Goal: Task Accomplishment & Management: Use online tool/utility

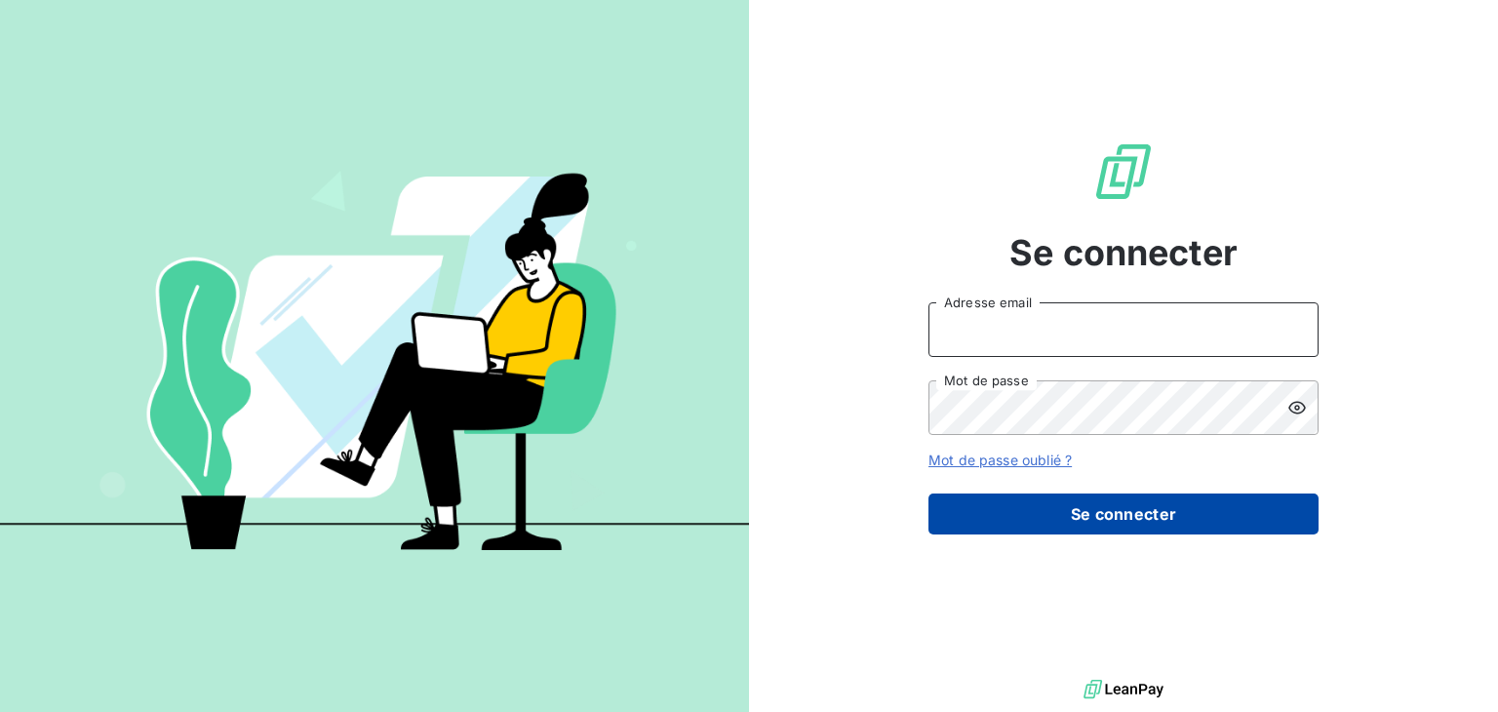
type input "[EMAIL_ADDRESS][DOMAIN_NAME]"
click at [1105, 494] on button "Se connecter" at bounding box center [1123, 513] width 390 height 41
click at [1105, 522] on button "Se connecter" at bounding box center [1123, 513] width 390 height 41
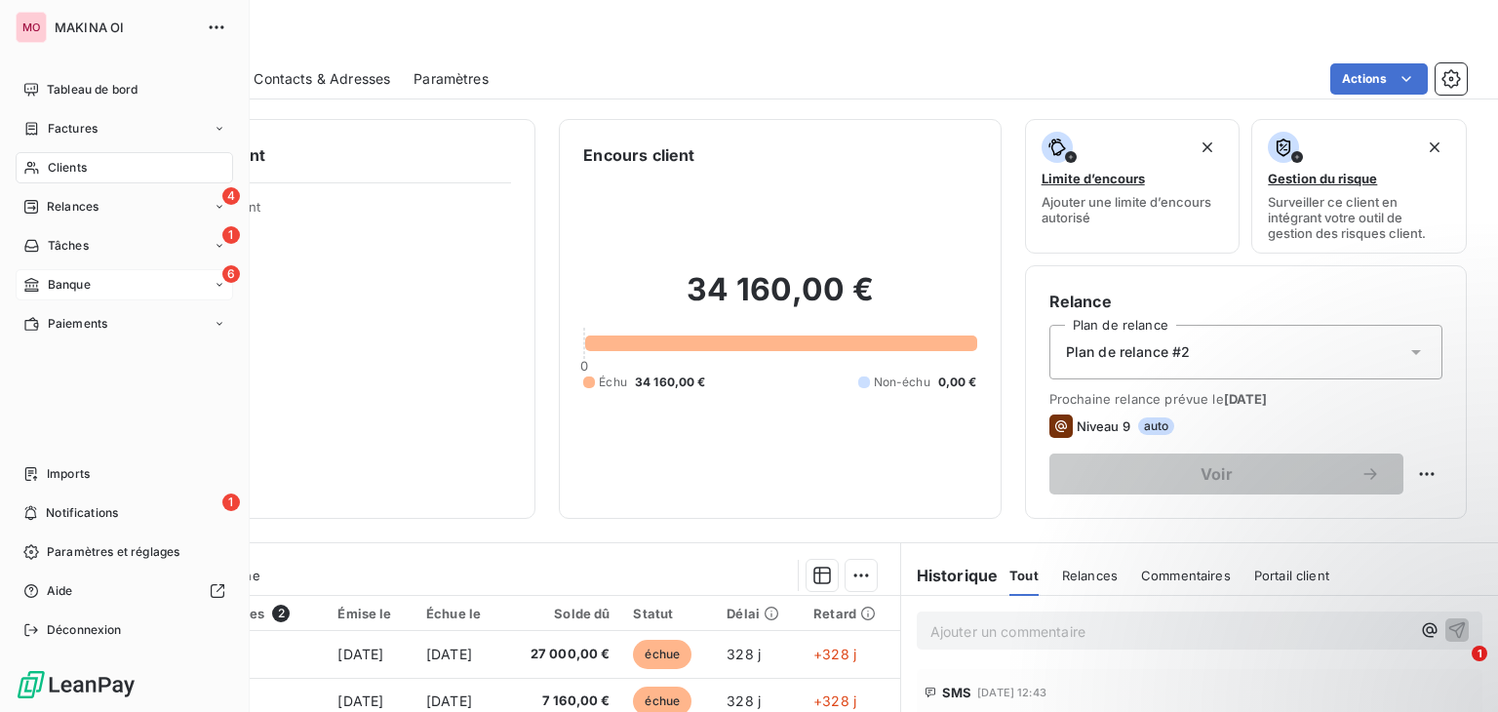
click at [49, 281] on span "Banque" at bounding box center [69, 285] width 43 height 18
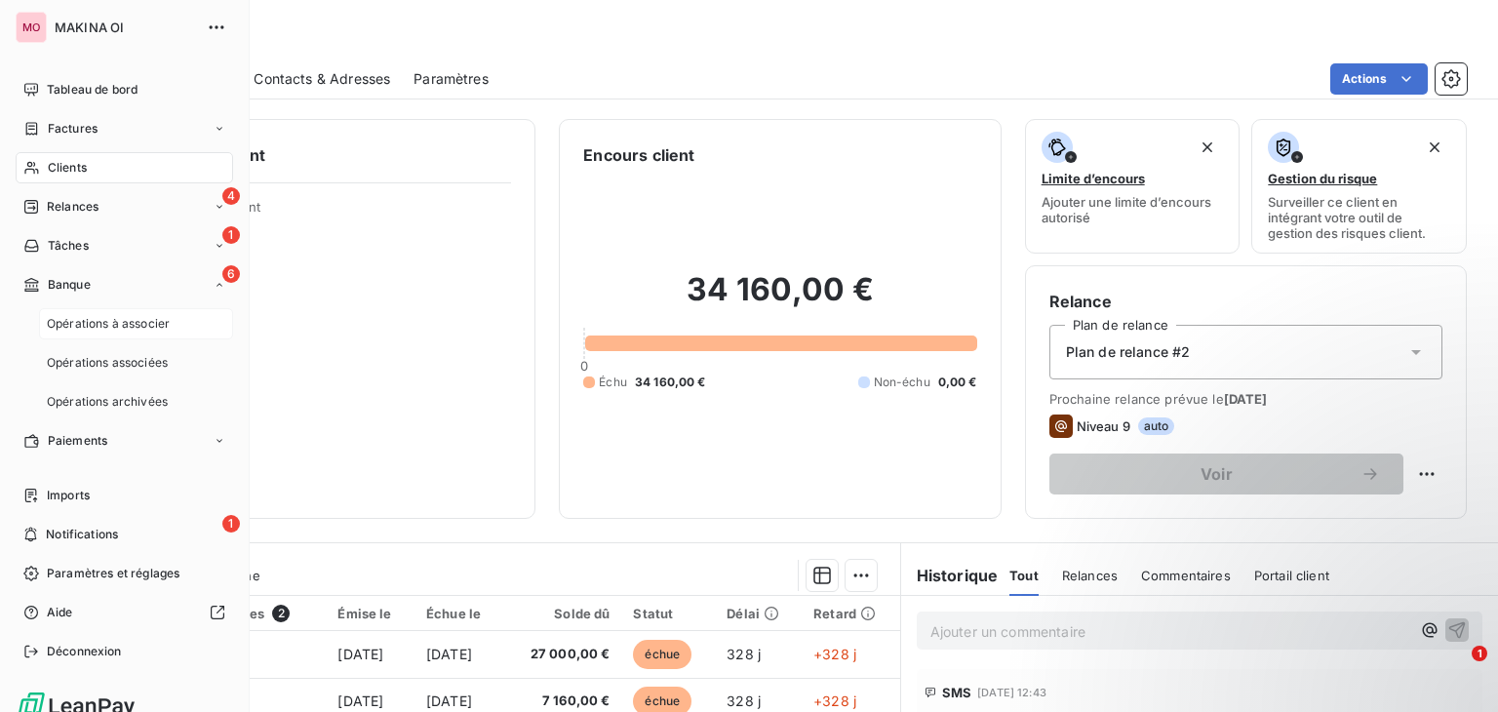
click at [105, 325] on span "Opérations à associer" at bounding box center [108, 324] width 123 height 18
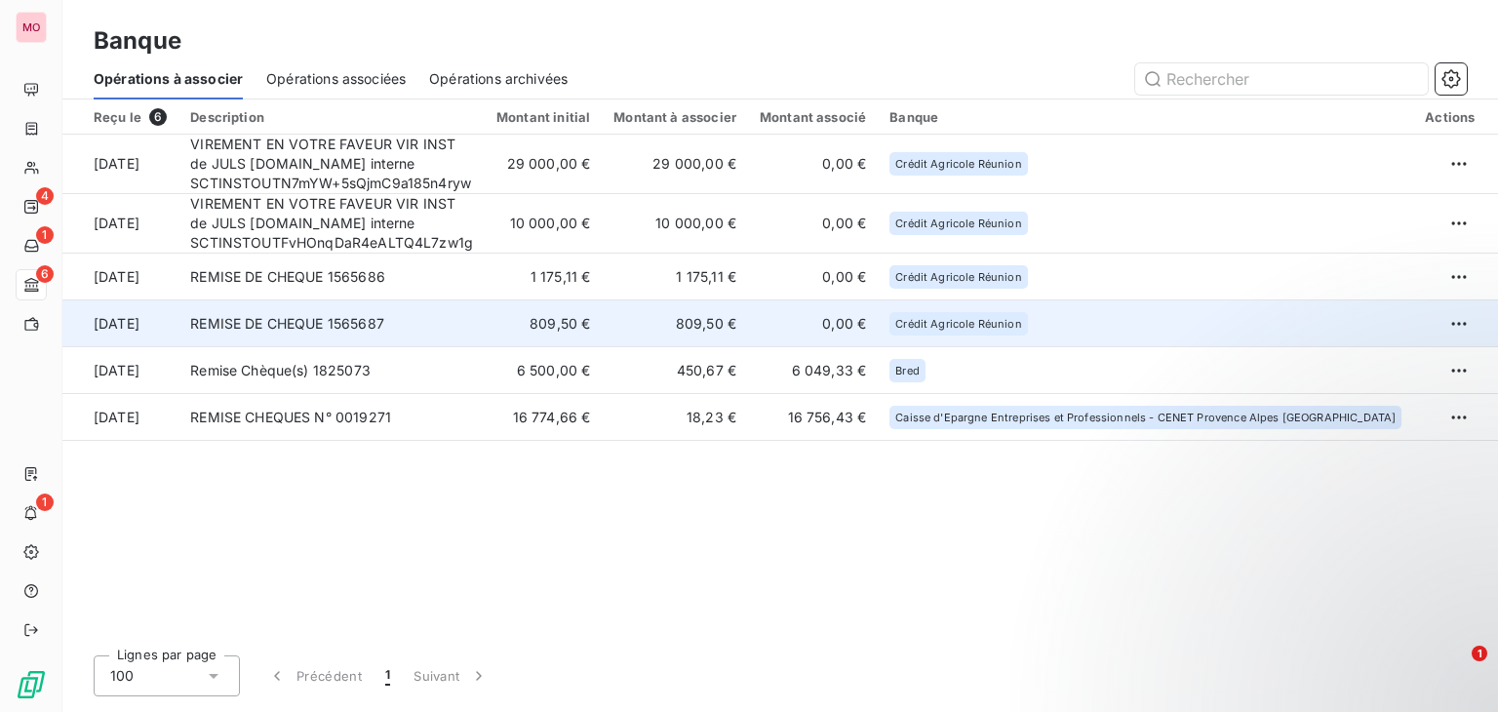
click at [485, 309] on td "REMISE DE CHEQUE 1565687" at bounding box center [331, 323] width 306 height 47
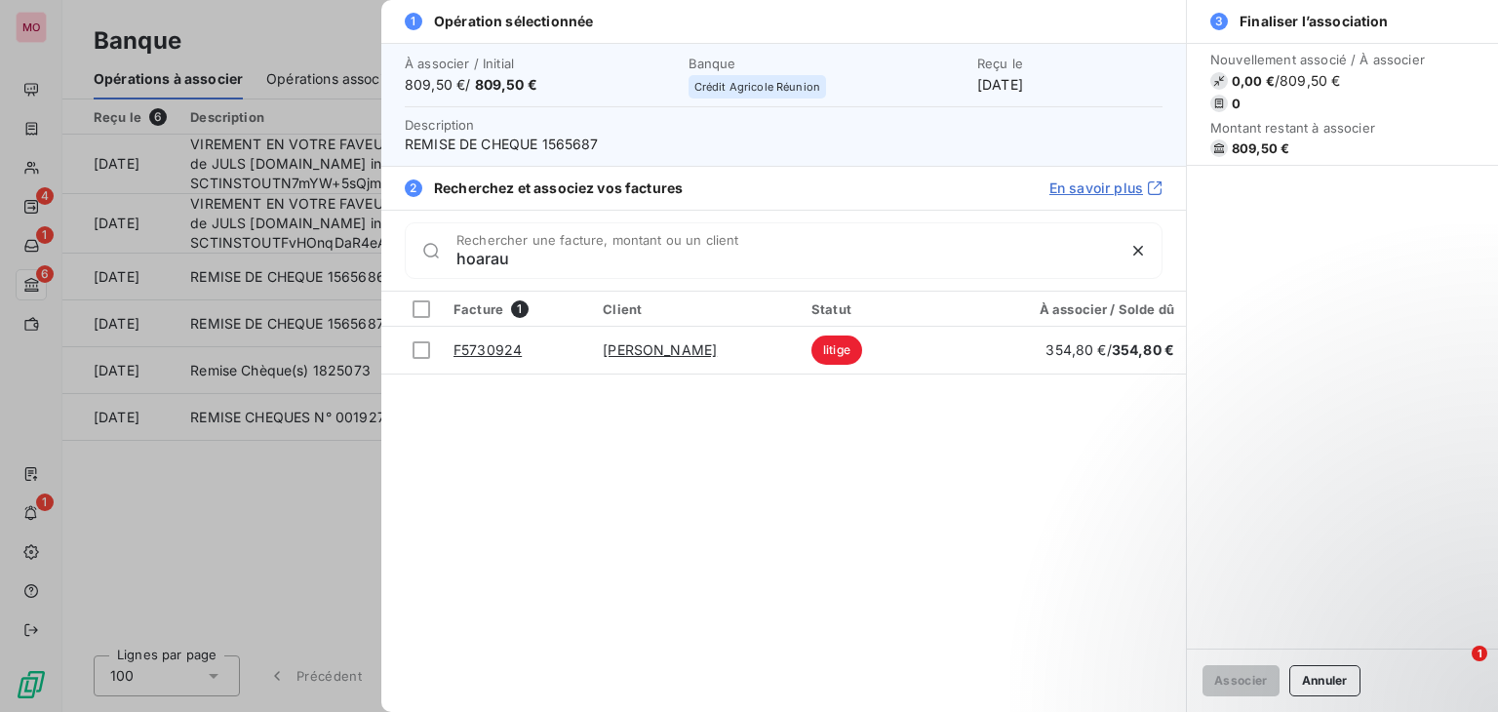
type input "hoarau"
click at [291, 535] on div at bounding box center [749, 356] width 1498 height 712
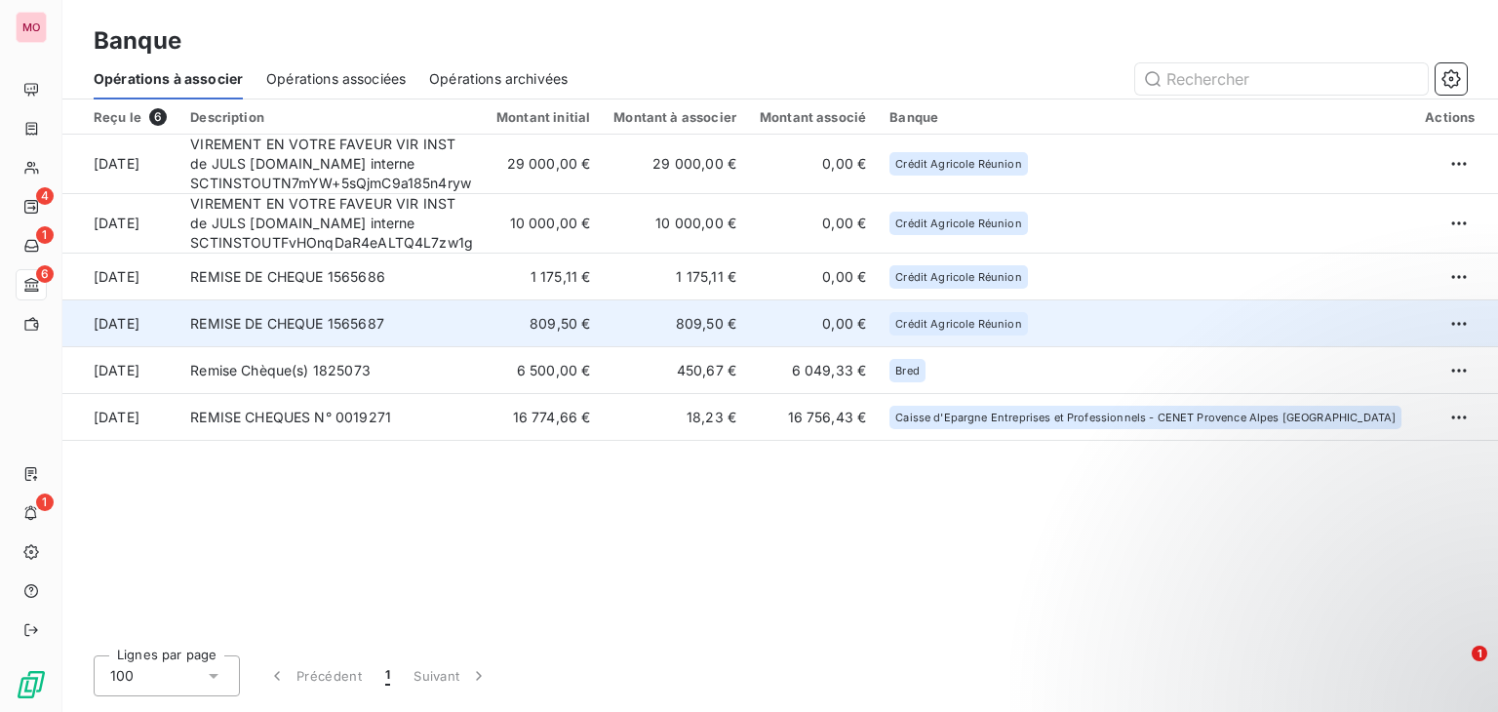
click at [485, 331] on td "REMISE DE CHEQUE 1565687" at bounding box center [331, 323] width 306 height 47
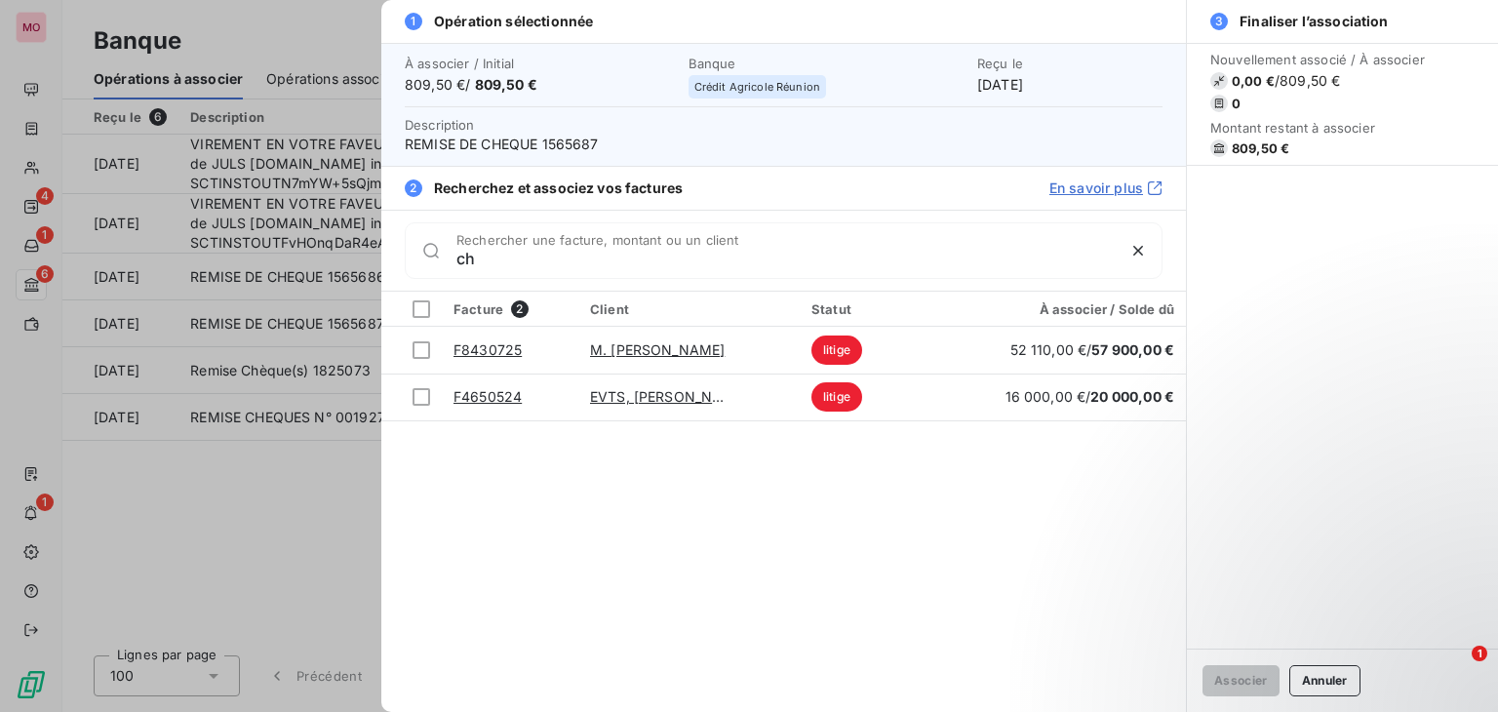
type input "c"
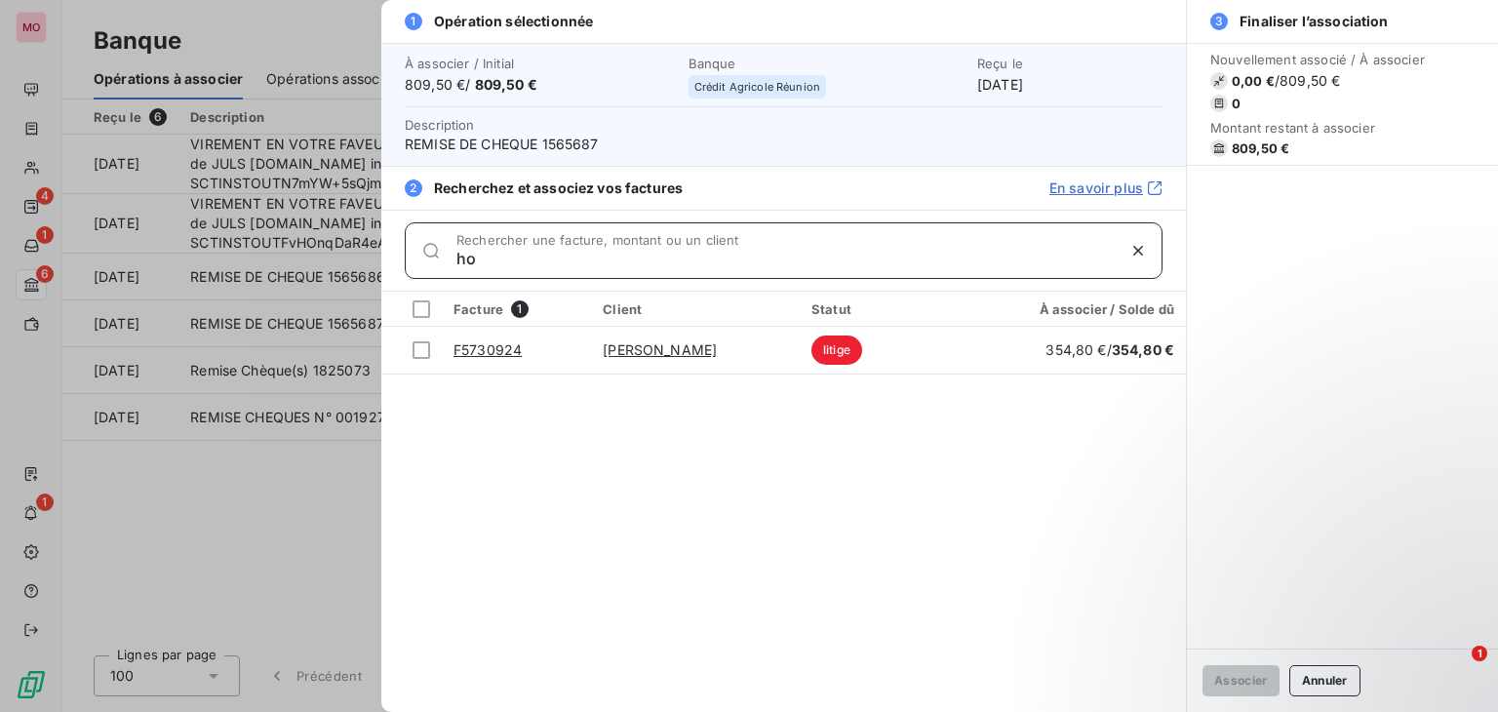
type input "h"
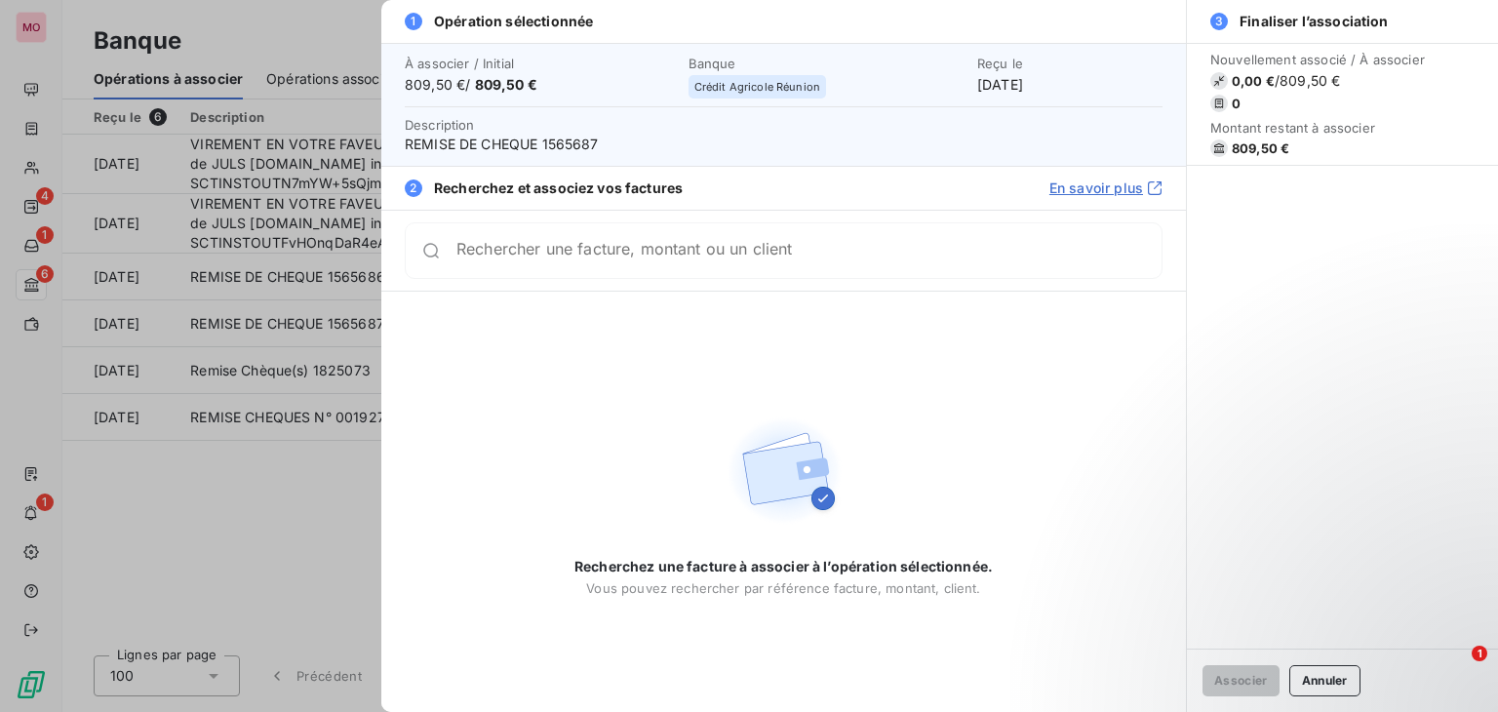
click at [306, 493] on div at bounding box center [749, 356] width 1498 height 712
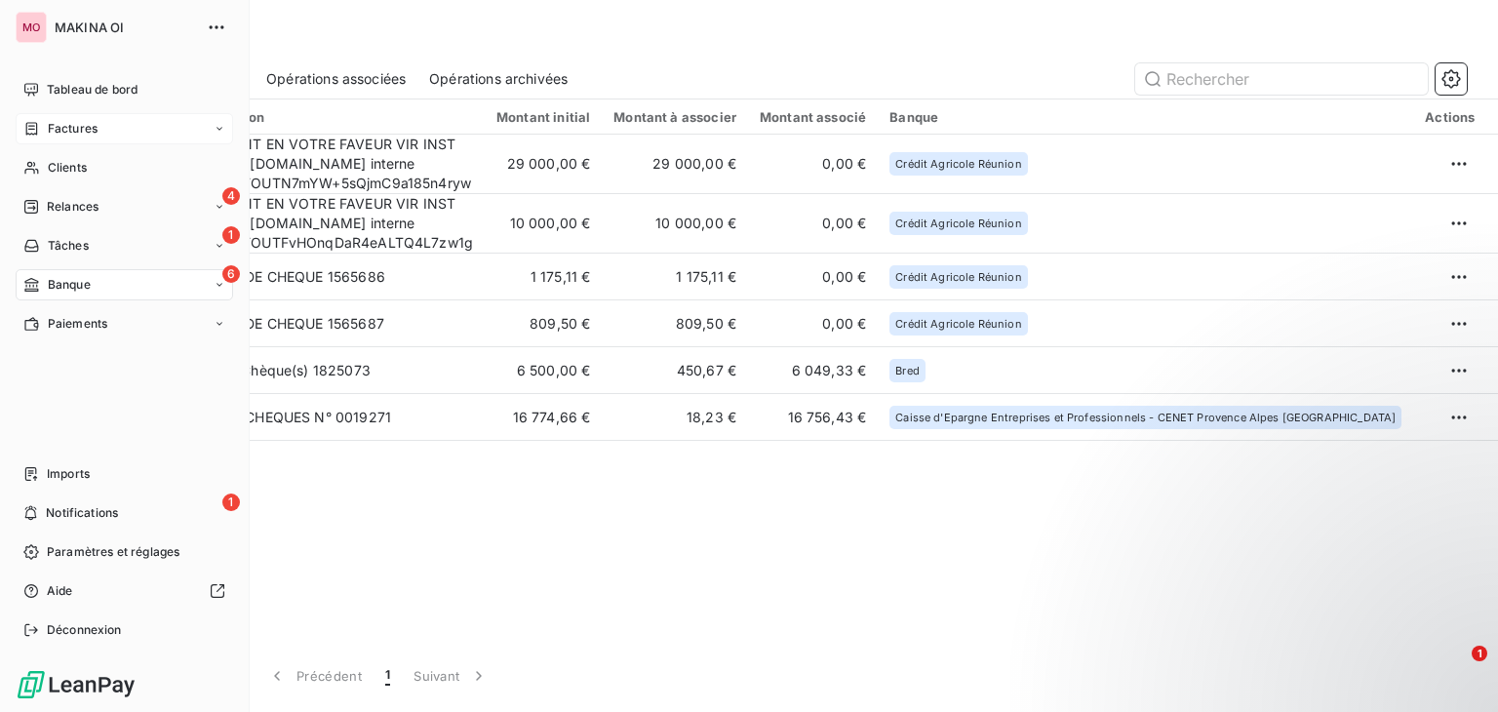
click at [152, 137] on div "Factures" at bounding box center [124, 128] width 217 height 31
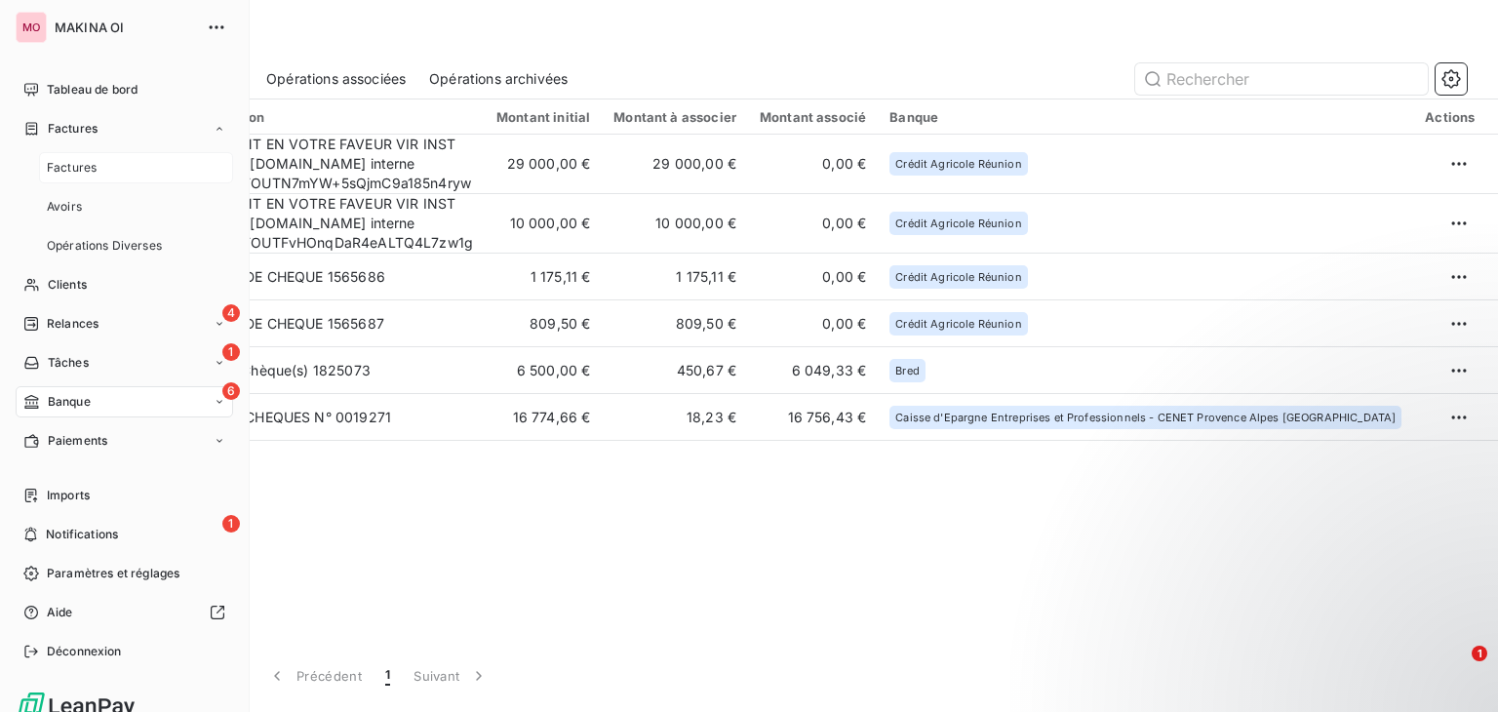
click at [152, 177] on div "Factures" at bounding box center [136, 167] width 194 height 31
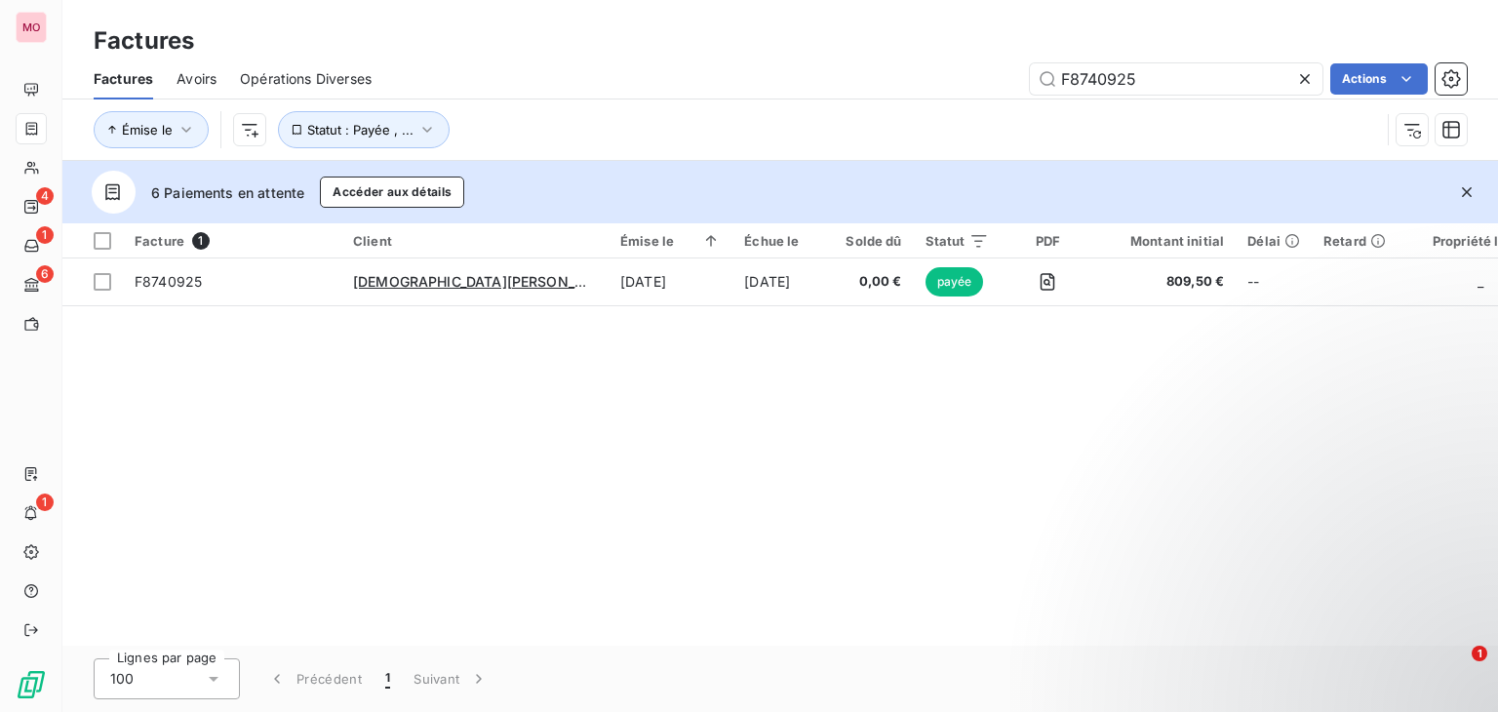
click at [1303, 87] on icon at bounding box center [1305, 79] width 20 height 20
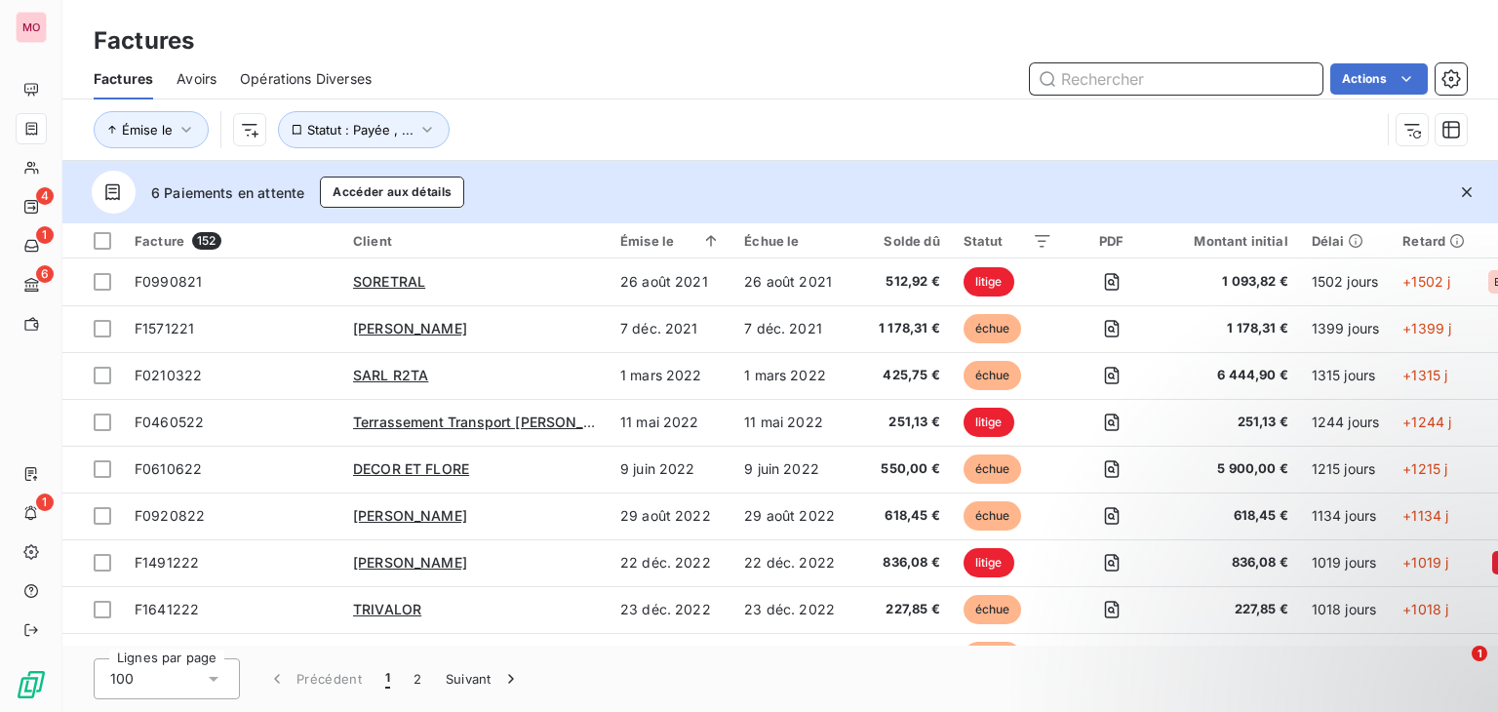
click at [1234, 91] on input "text" at bounding box center [1176, 78] width 293 height 31
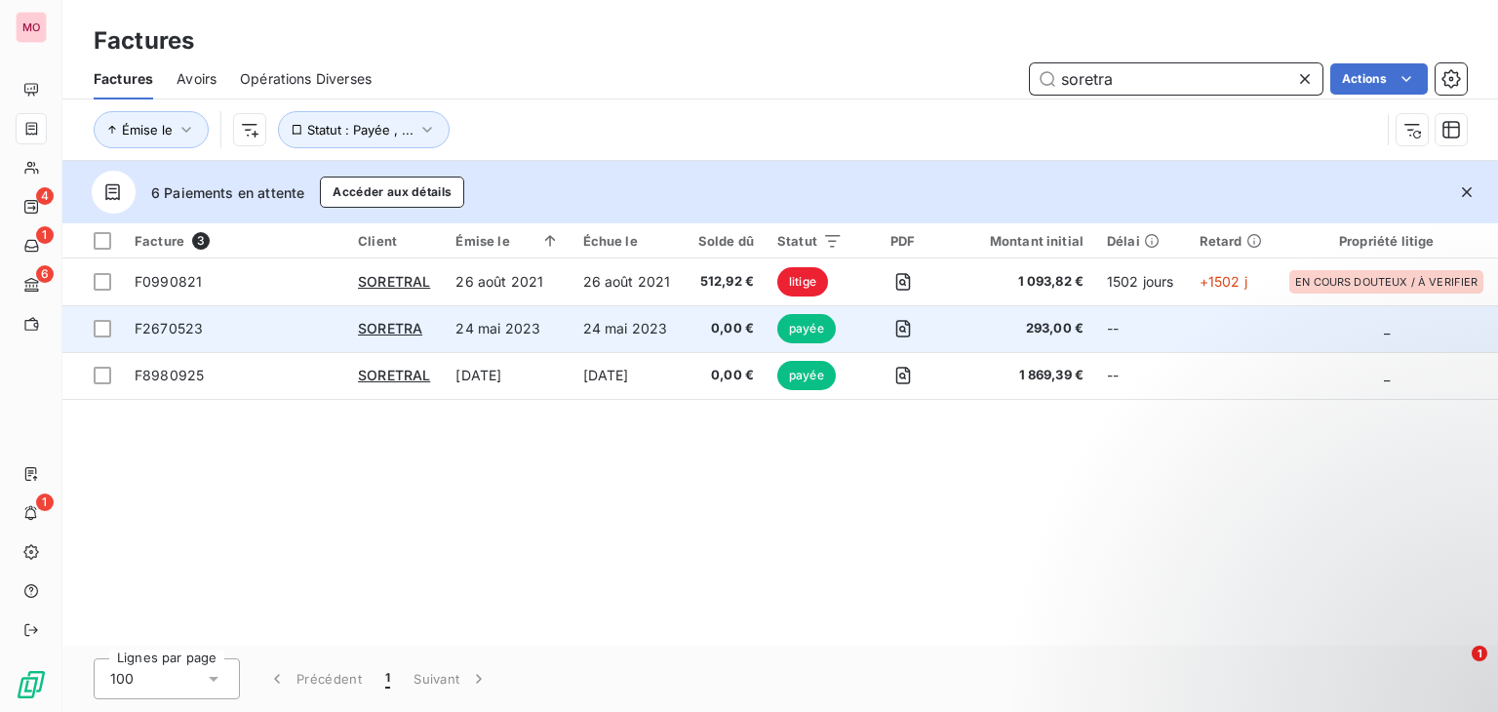
type input "soretra"
click at [694, 332] on td "0,00 €" at bounding box center [725, 328] width 81 height 47
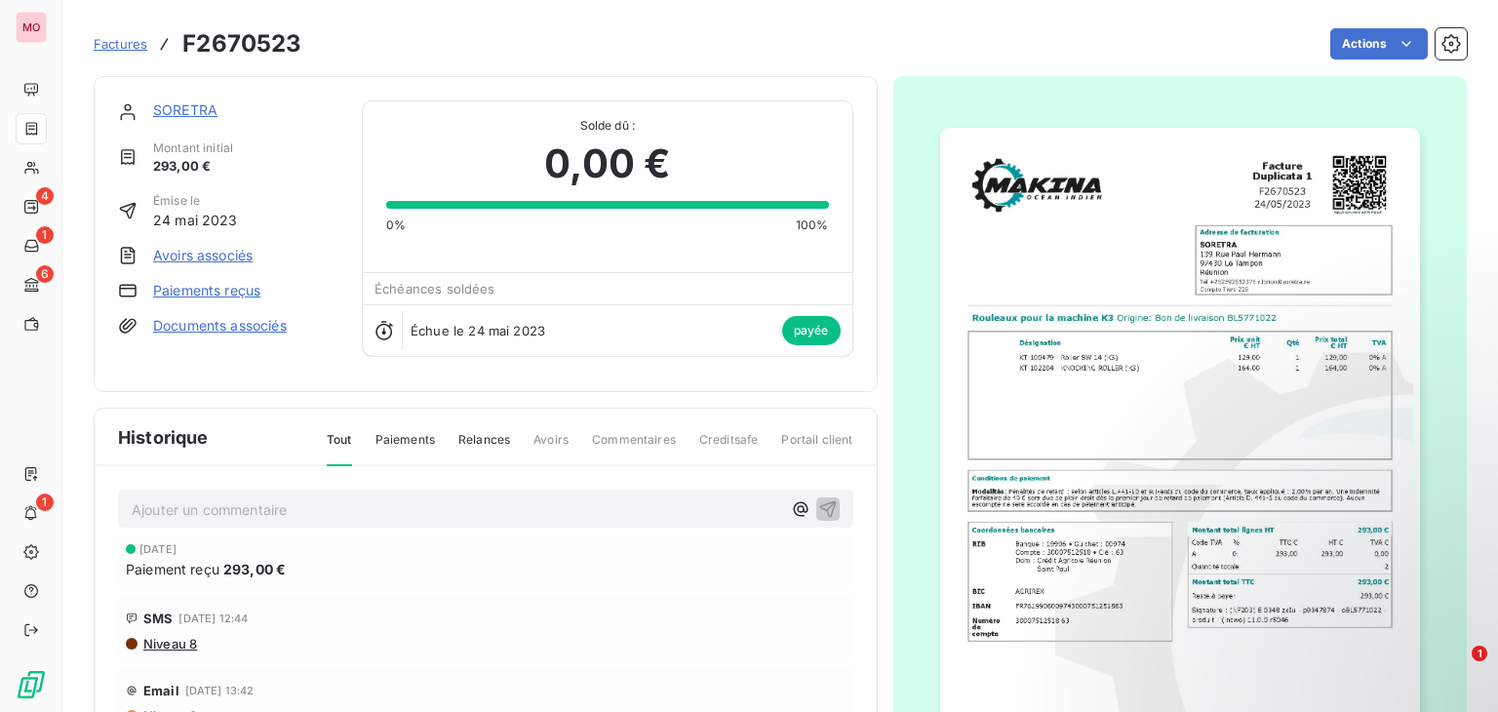
click at [237, 289] on link "Paiements reçus" at bounding box center [206, 291] width 107 height 20
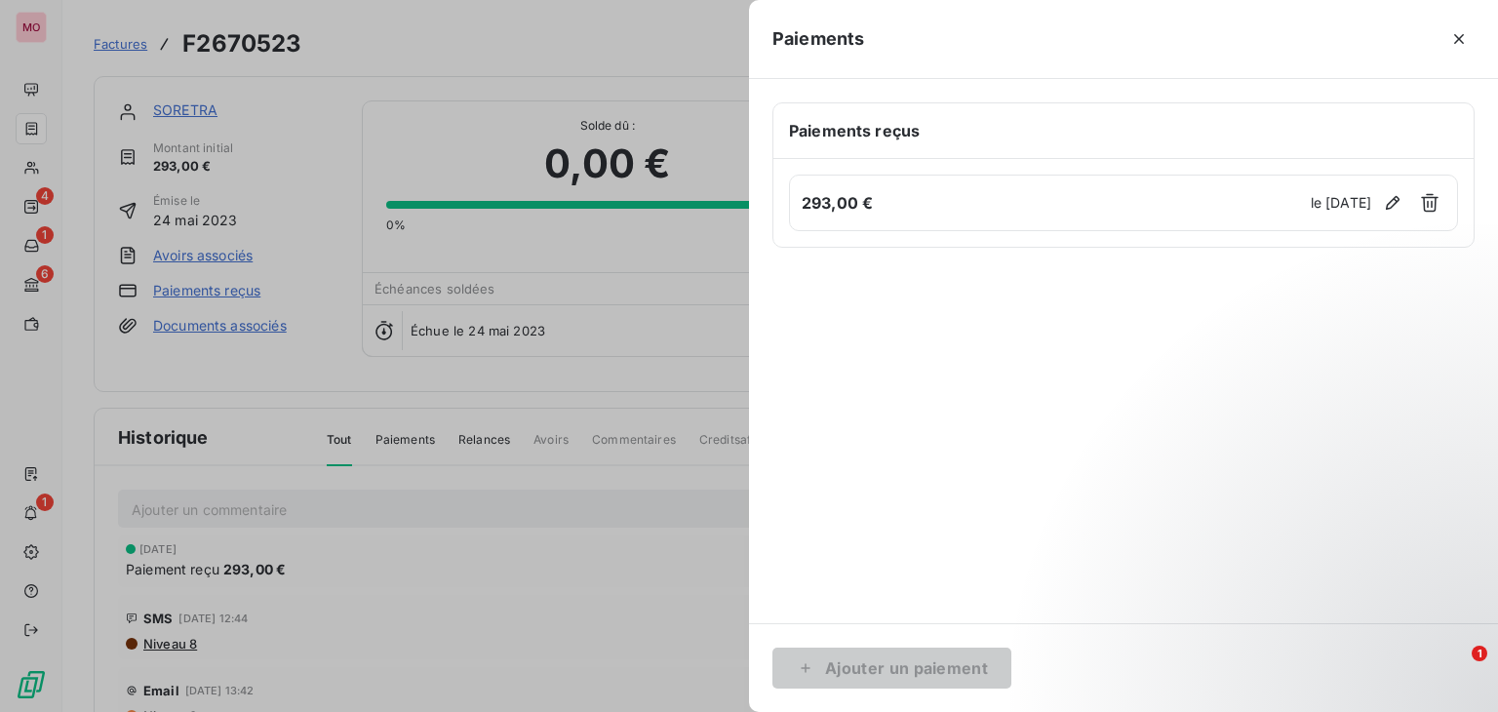
click at [275, 398] on div at bounding box center [749, 356] width 1498 height 712
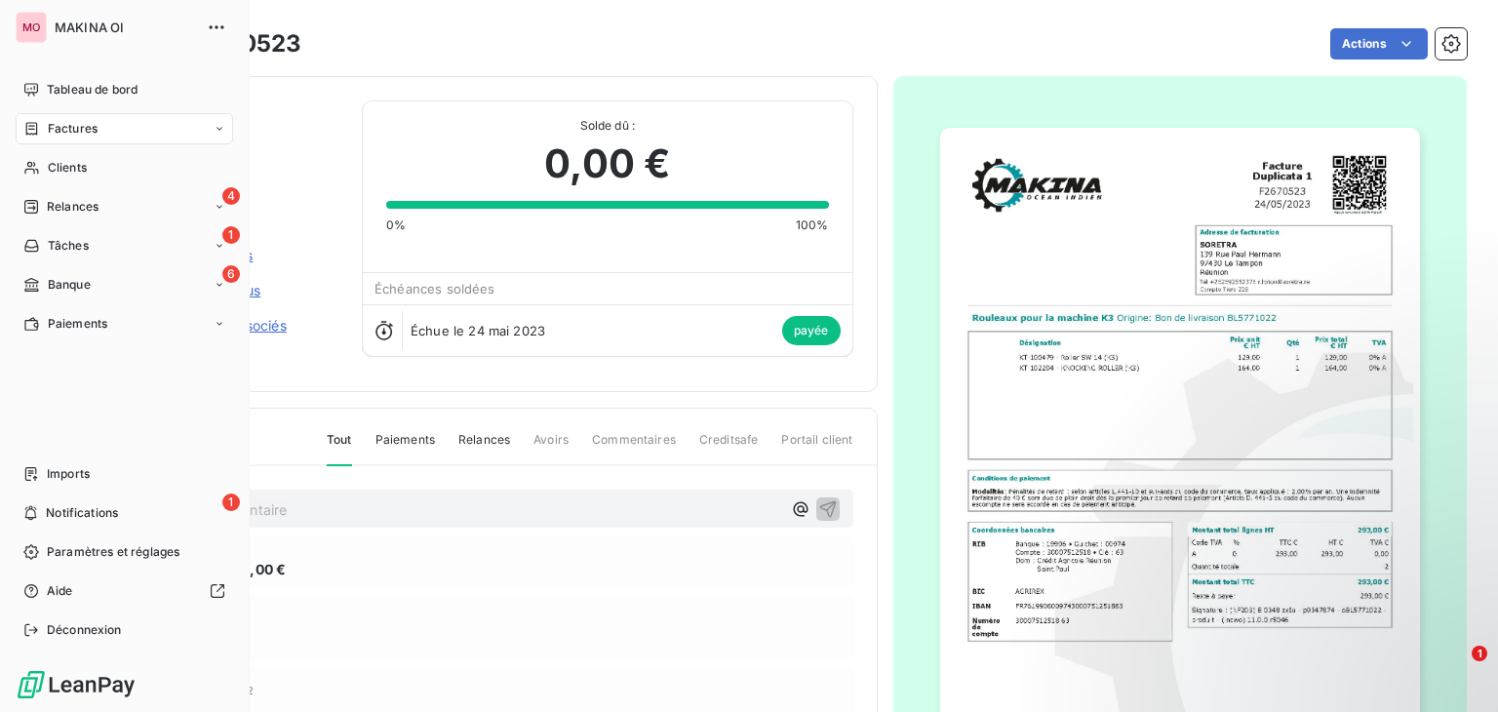
click at [138, 119] on div "Factures" at bounding box center [124, 128] width 217 height 31
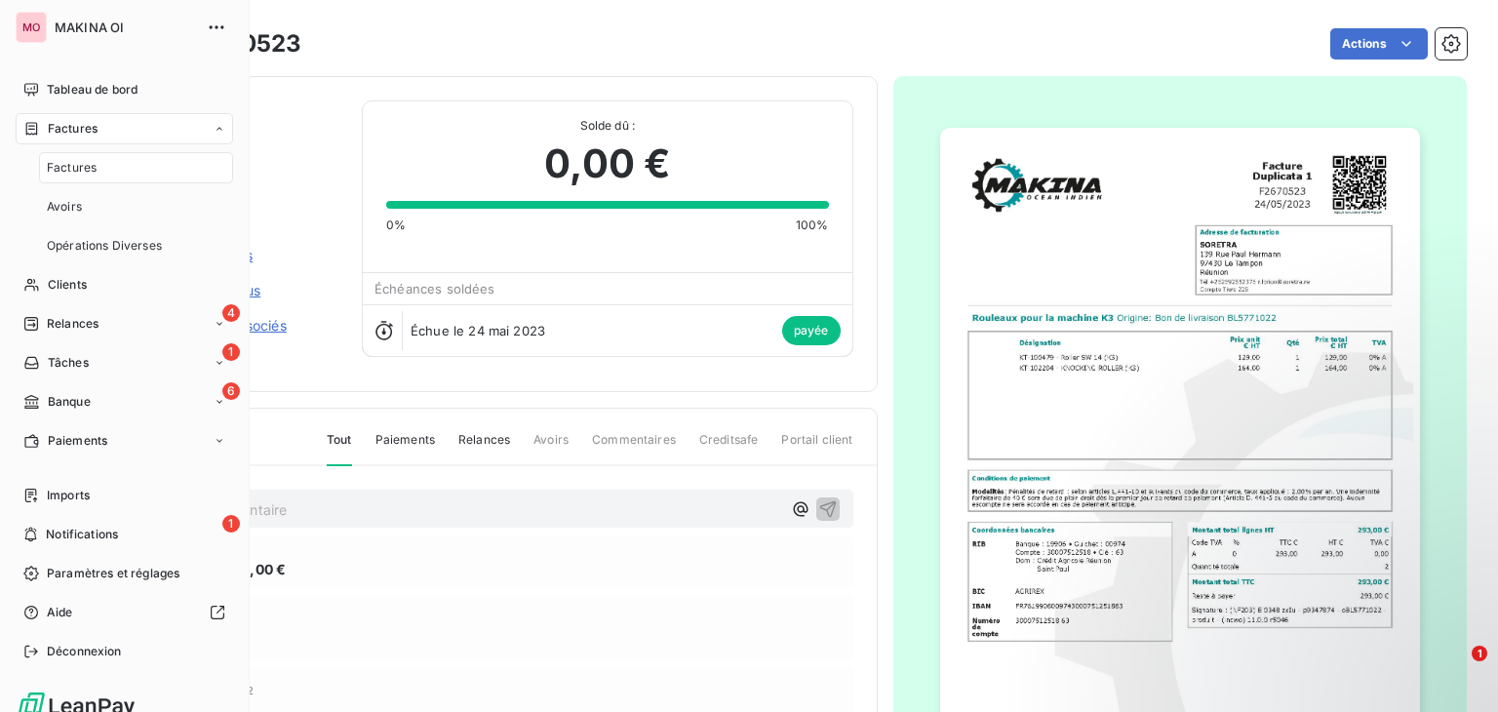
click at [140, 165] on div "Factures" at bounding box center [136, 167] width 194 height 31
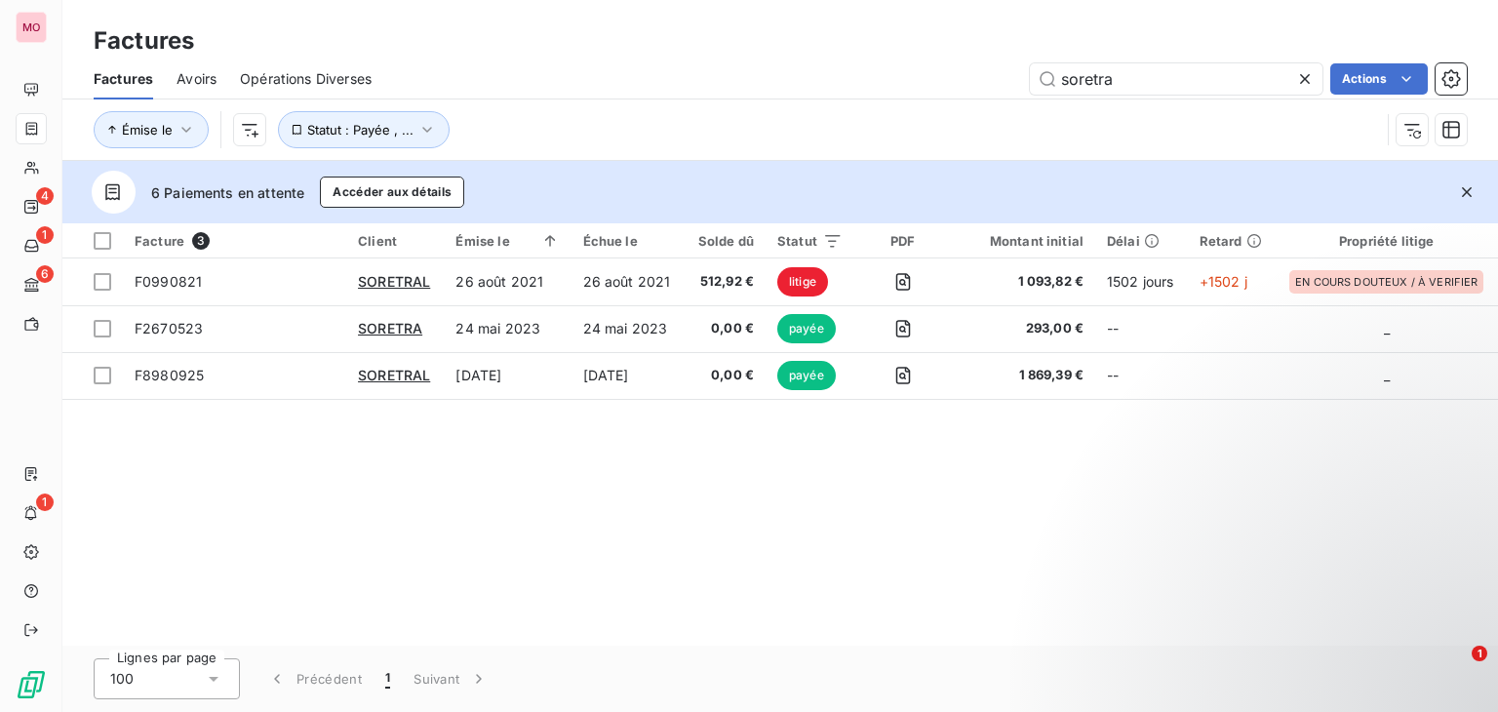
click at [1300, 77] on icon at bounding box center [1305, 79] width 20 height 20
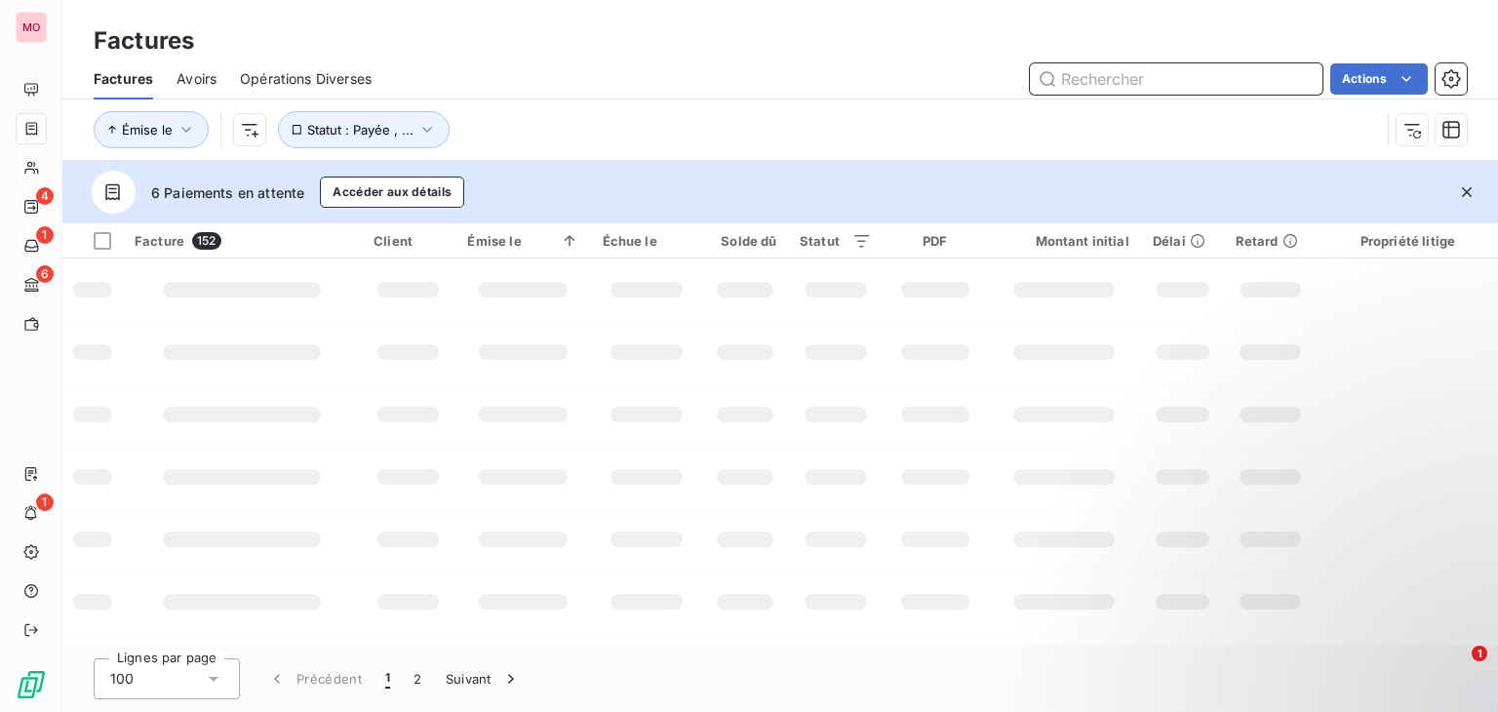
click at [1154, 69] on input "text" at bounding box center [1176, 78] width 293 height 31
paste input "F8900925"
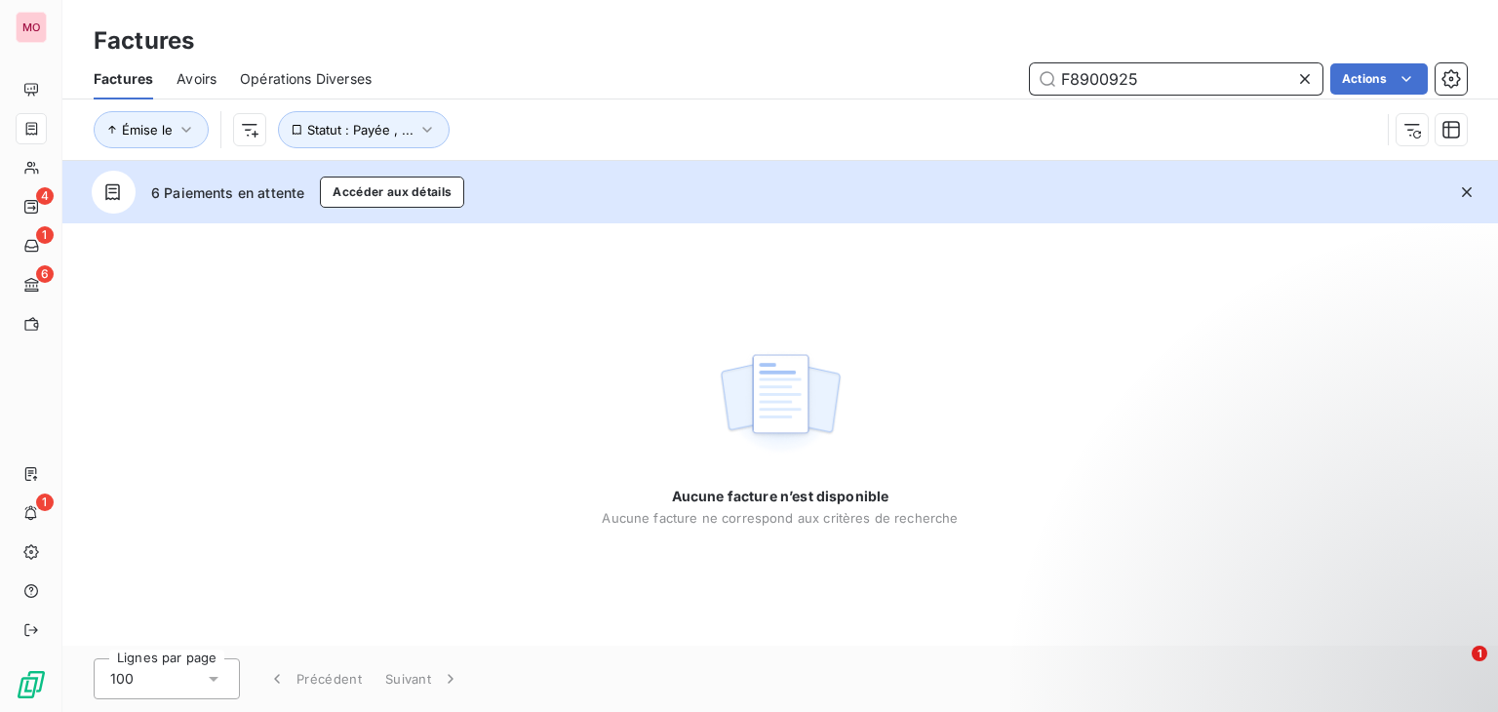
click at [1062, 82] on input "F8900925" at bounding box center [1176, 78] width 293 height 31
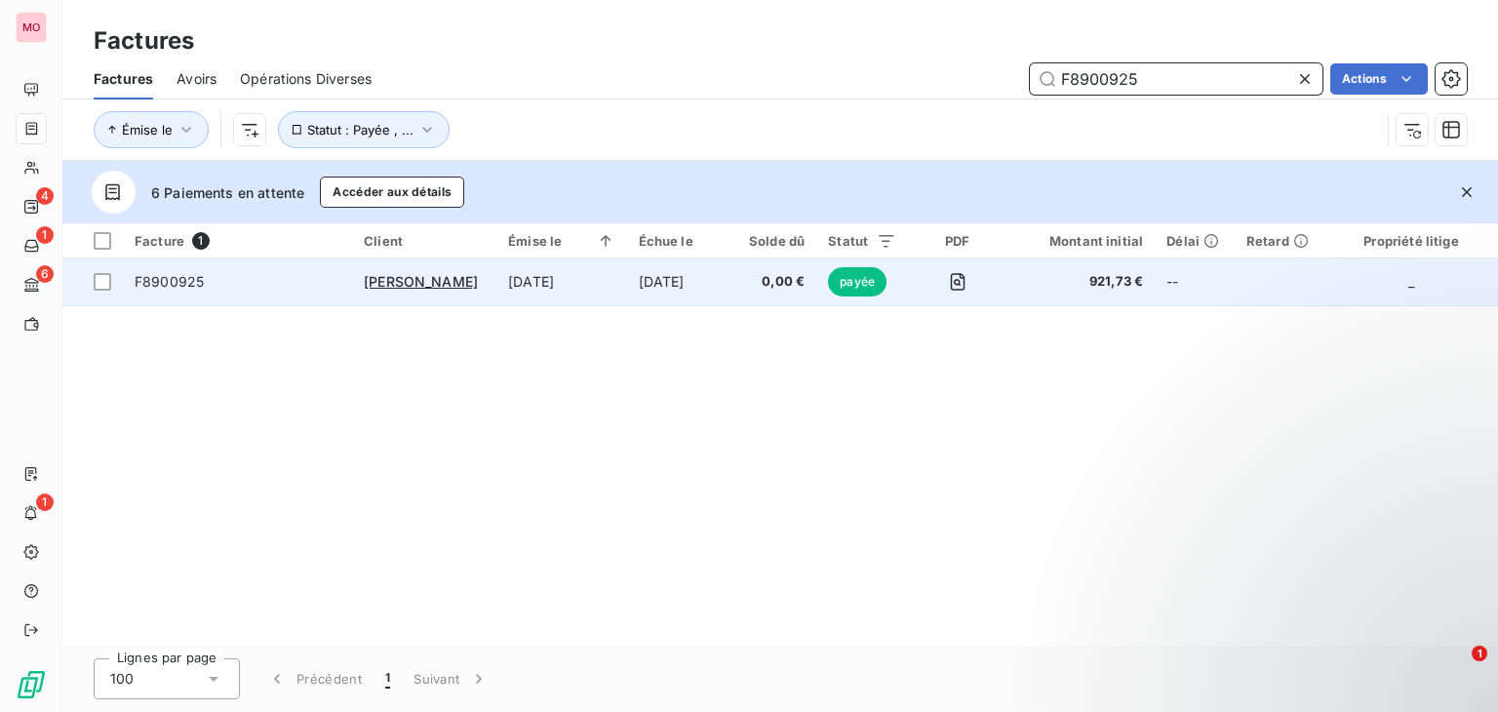
type input "F8900925"
click at [733, 277] on td "[DATE]" at bounding box center [680, 281] width 106 height 47
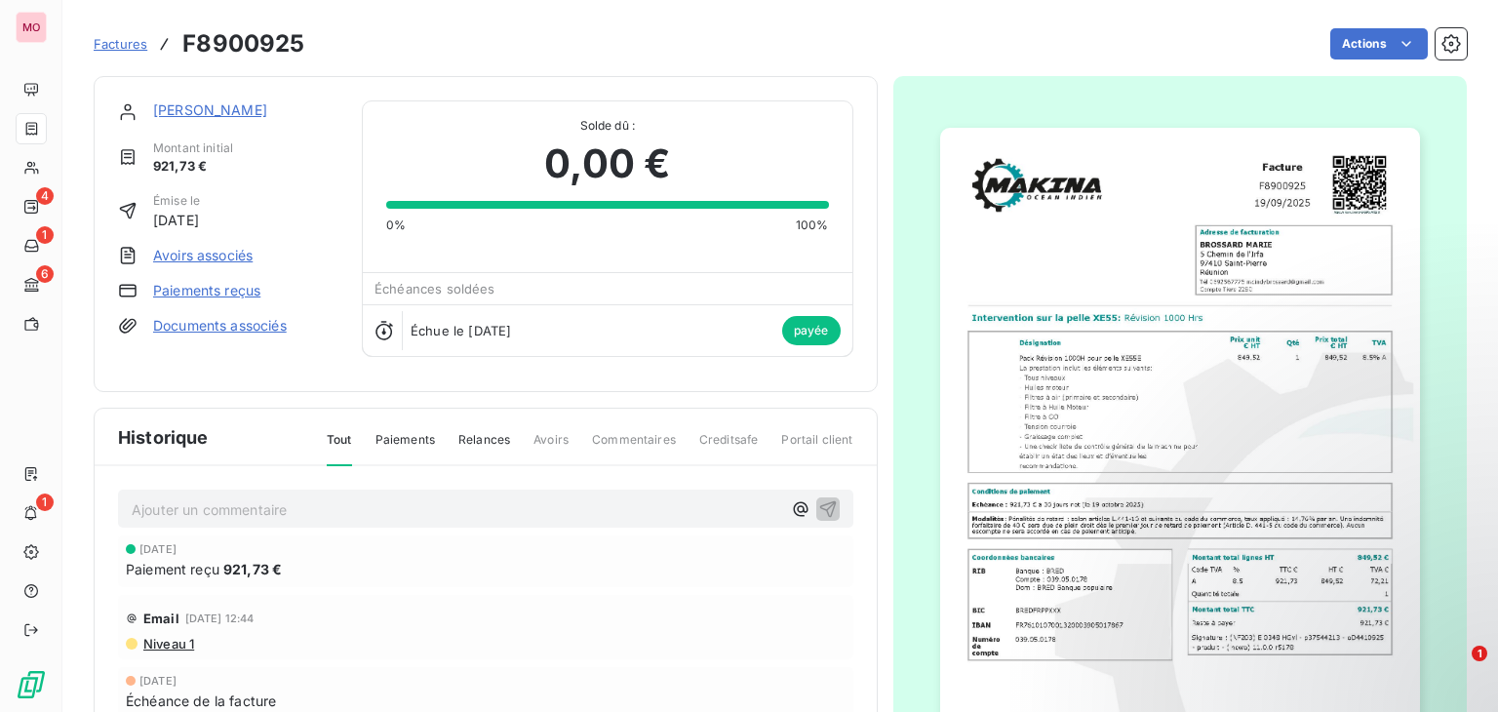
click at [234, 291] on link "Paiements reçus" at bounding box center [206, 291] width 107 height 20
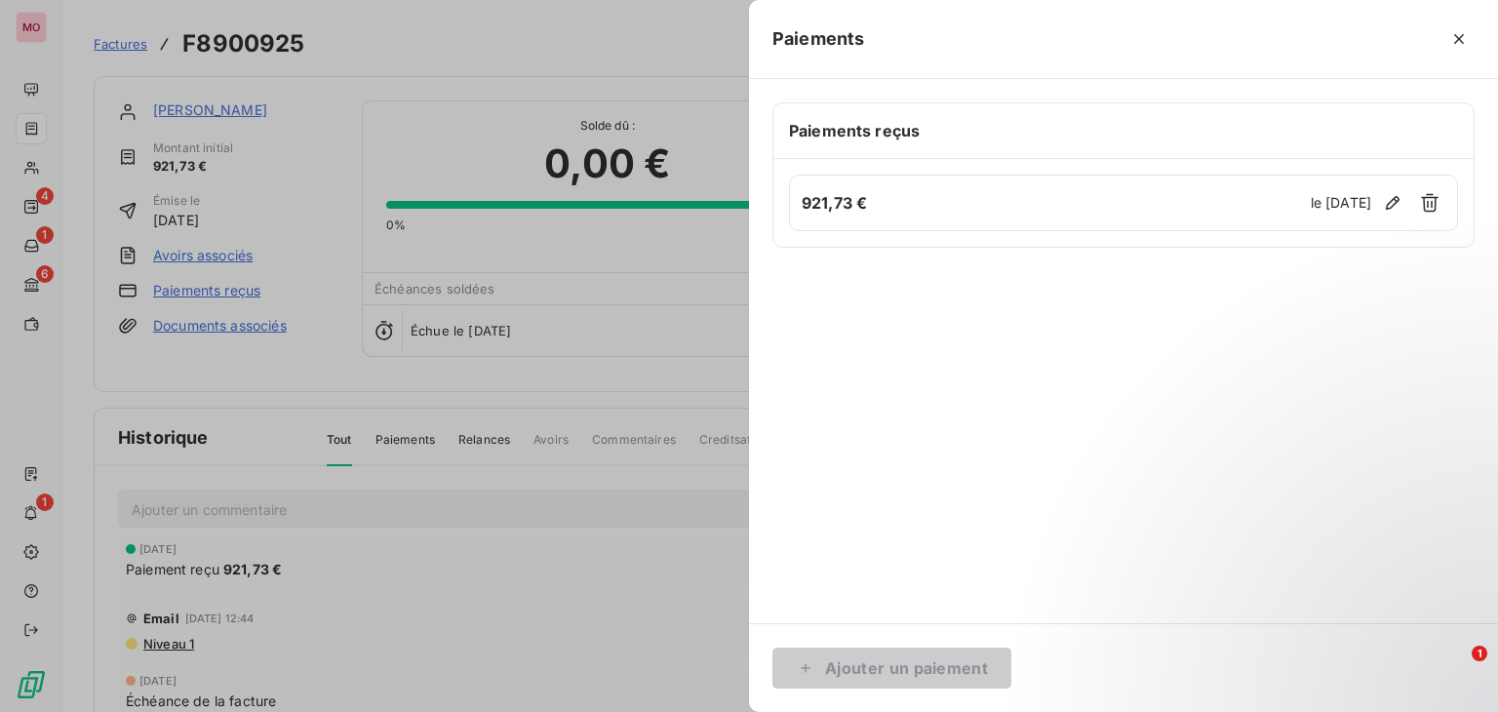
click at [488, 387] on div at bounding box center [749, 356] width 1498 height 712
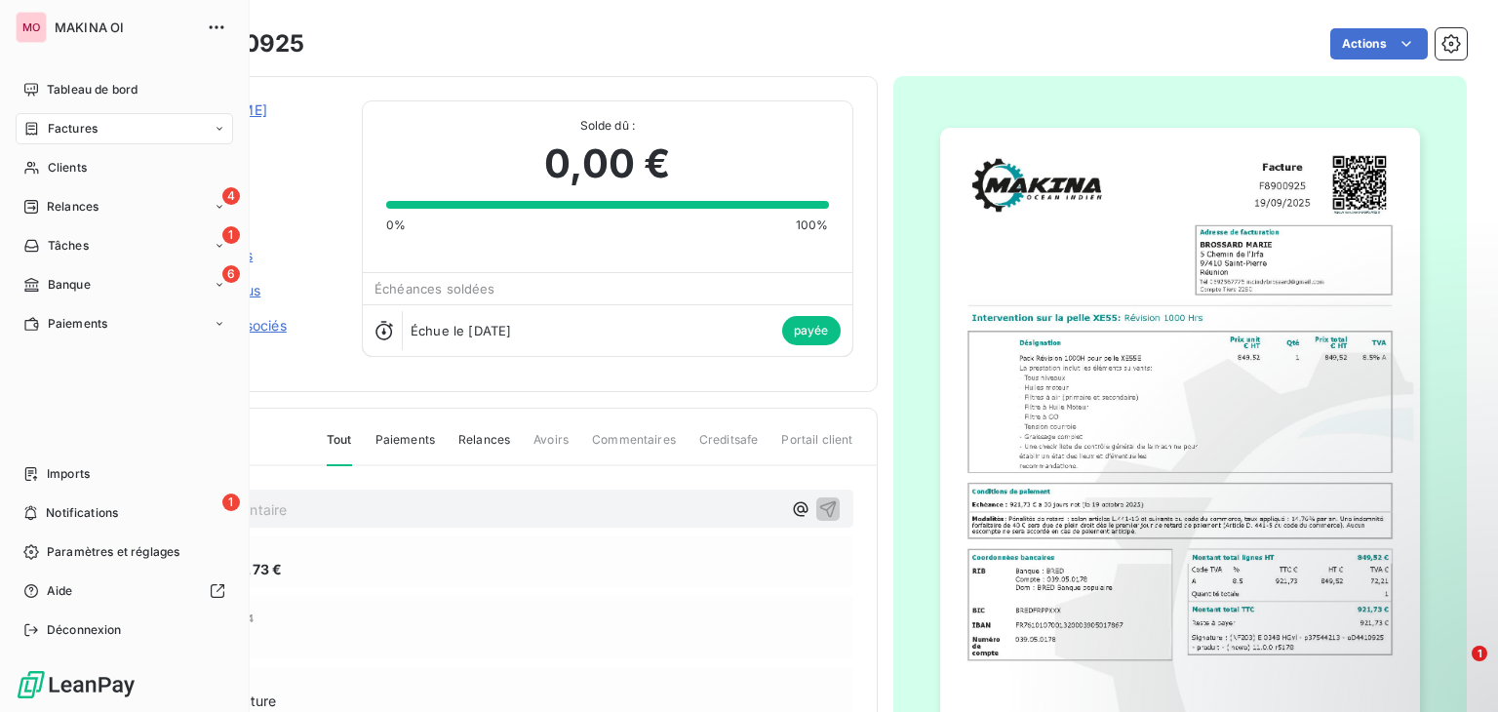
click at [124, 122] on div "Factures" at bounding box center [124, 128] width 217 height 31
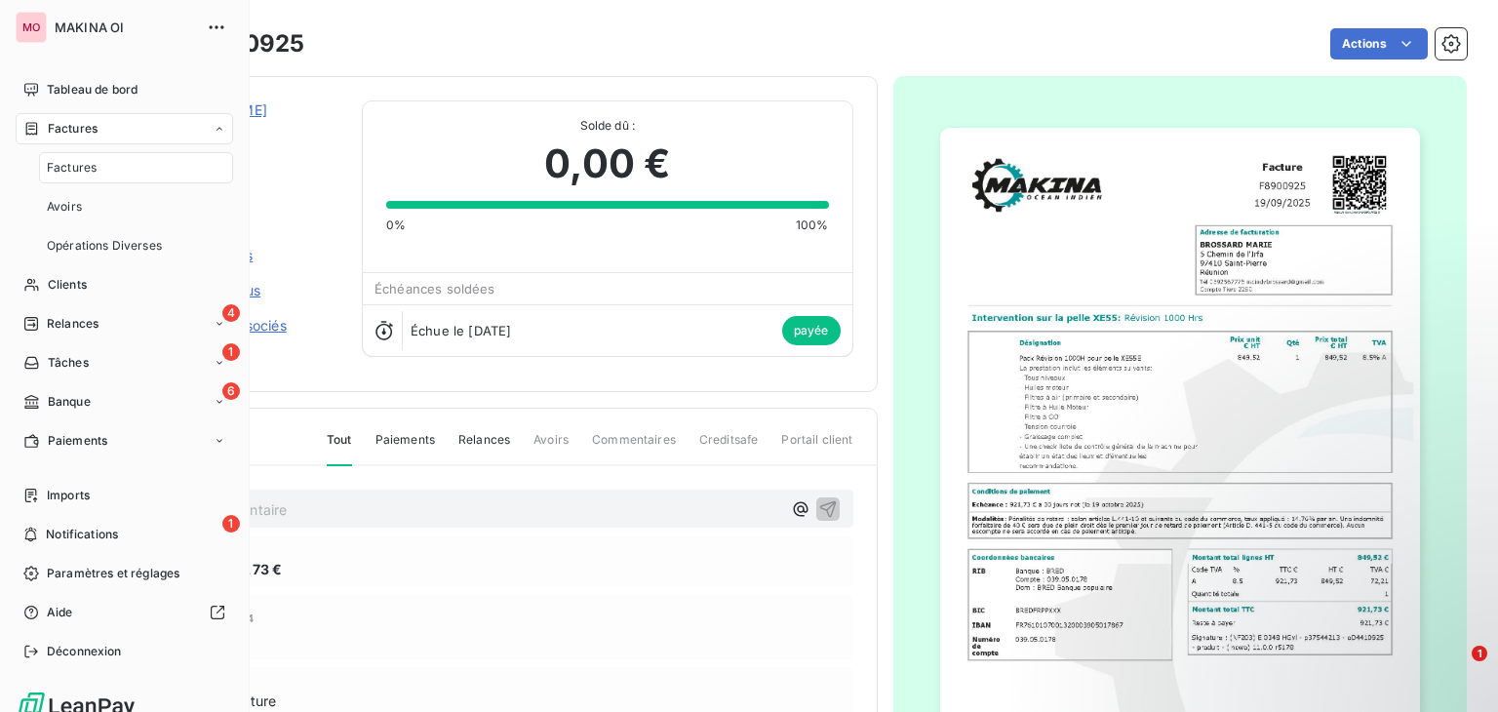
click at [123, 179] on div "Factures" at bounding box center [136, 167] width 194 height 31
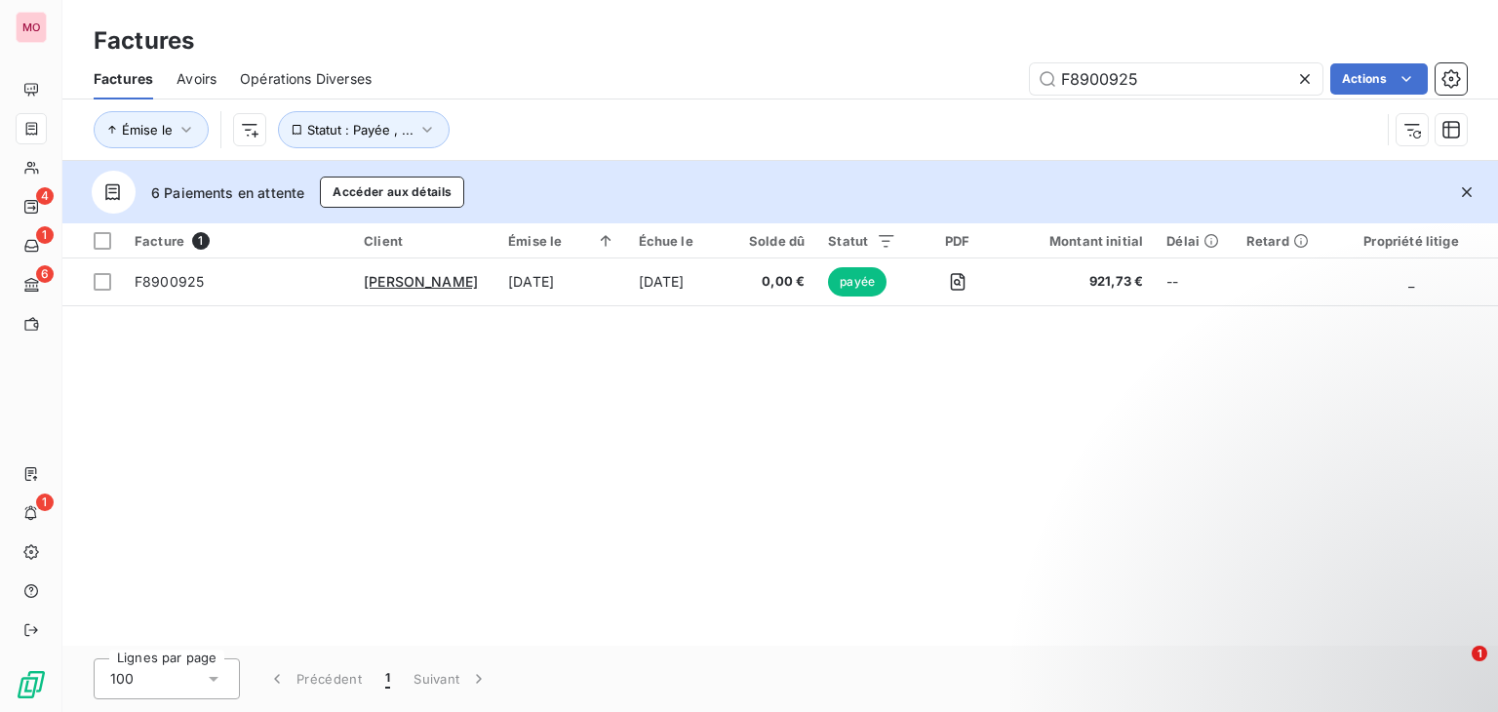
click at [1303, 76] on icon at bounding box center [1305, 79] width 20 height 20
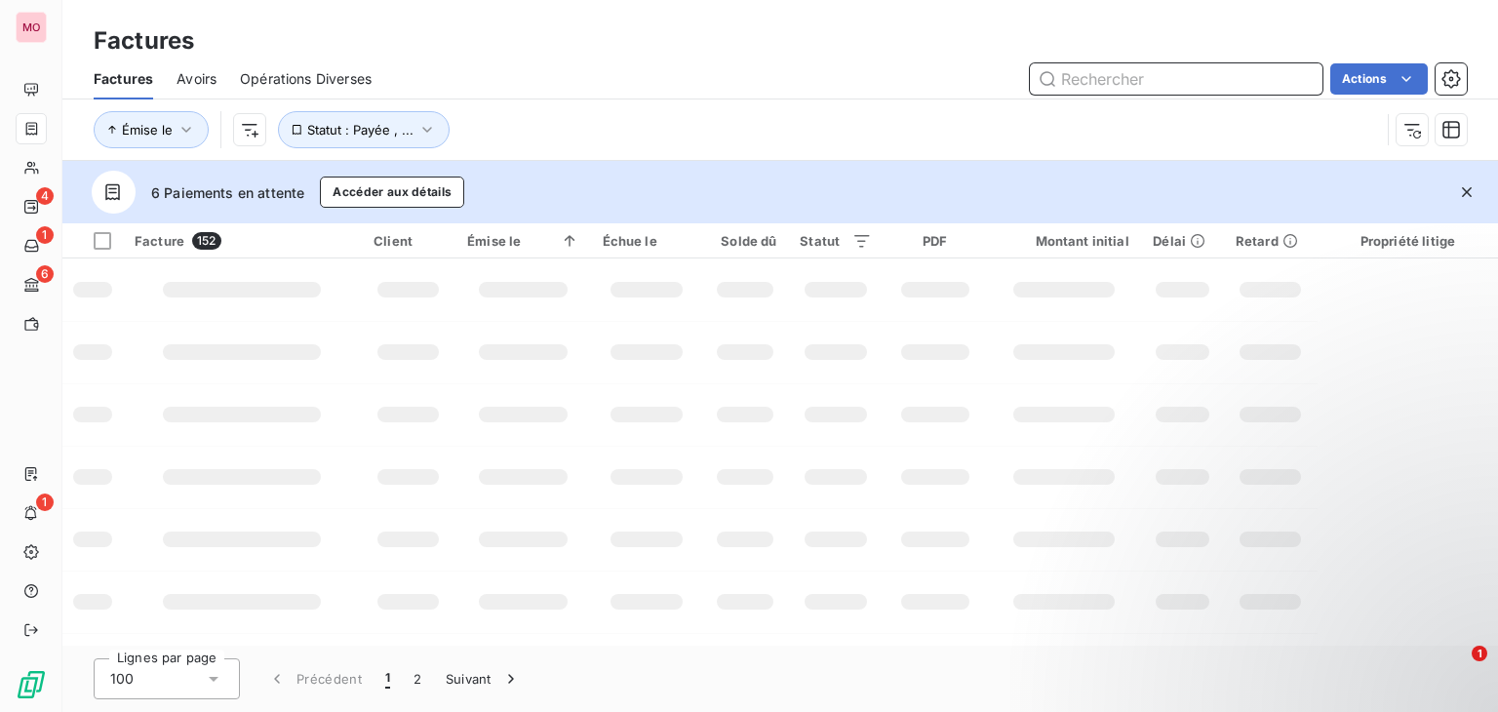
click at [1144, 64] on input "text" at bounding box center [1176, 78] width 293 height 31
paste input "F8710825"
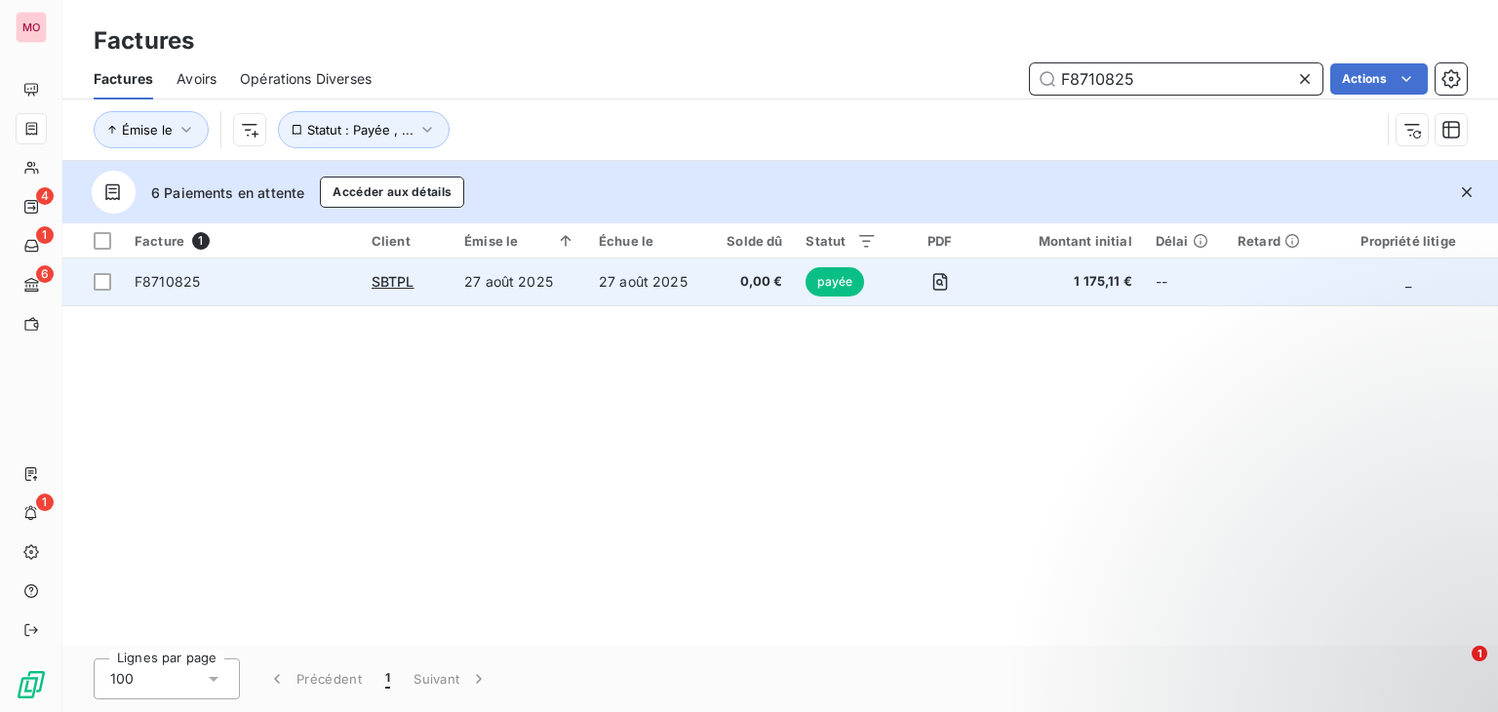
type input "F8710825"
click at [345, 291] on td "F8710825" at bounding box center [241, 281] width 237 height 47
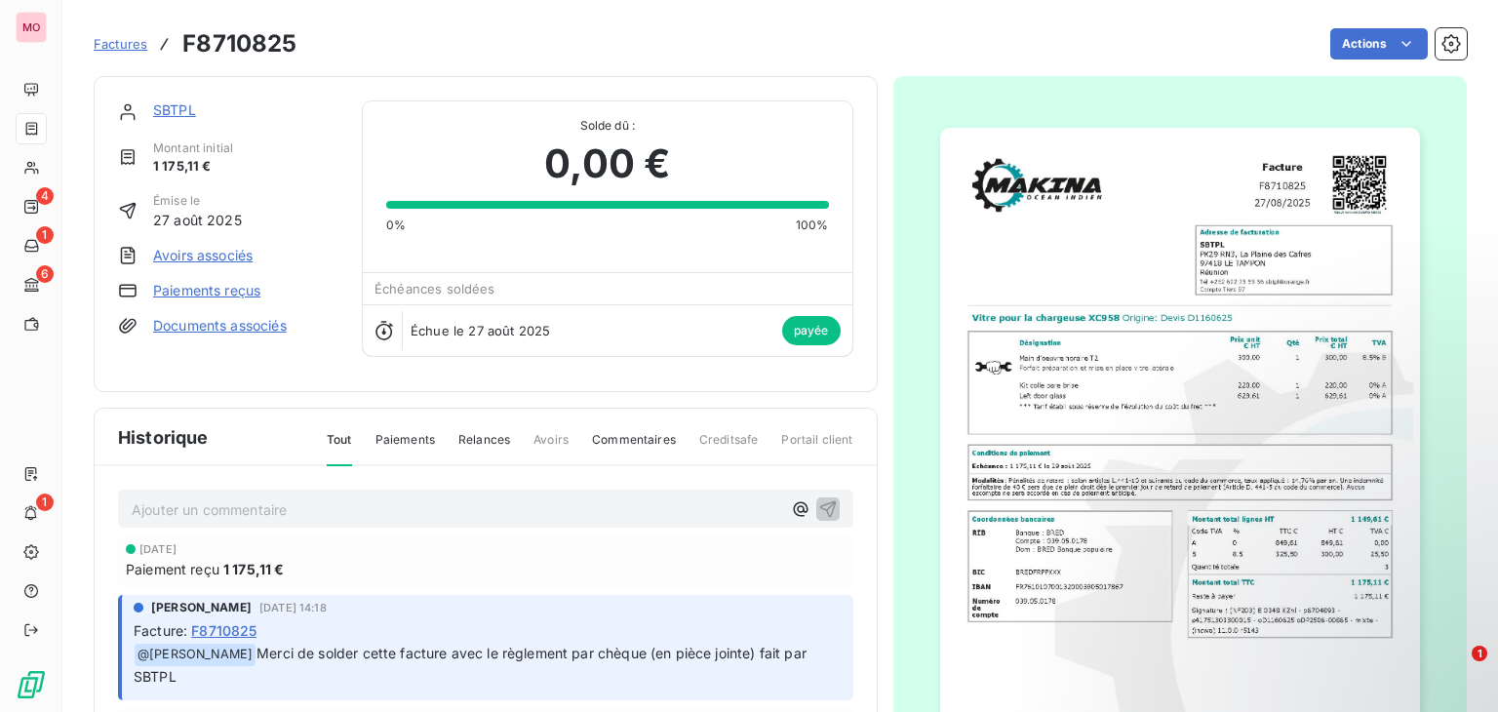
click at [195, 286] on link "Paiements reçus" at bounding box center [206, 291] width 107 height 20
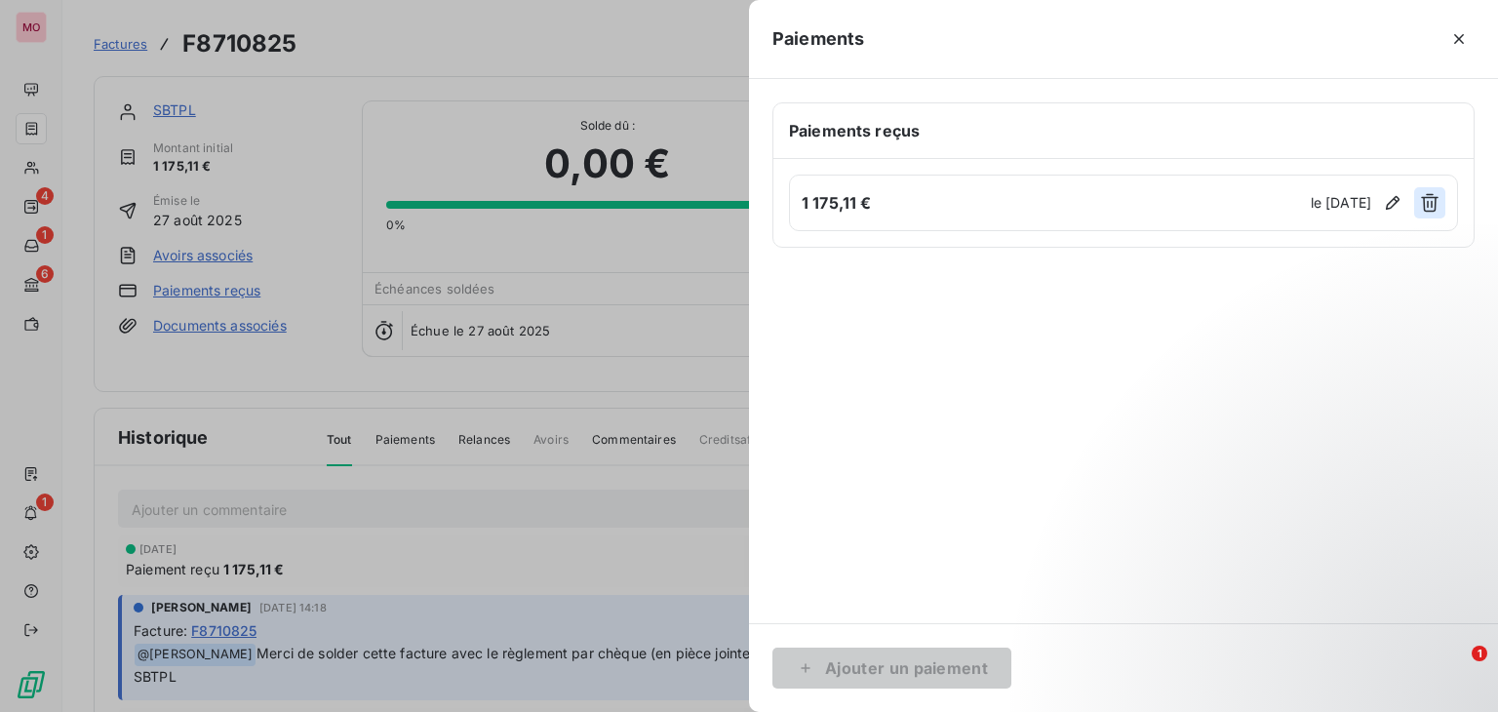
click at [1431, 205] on icon "button" at bounding box center [1430, 203] width 20 height 20
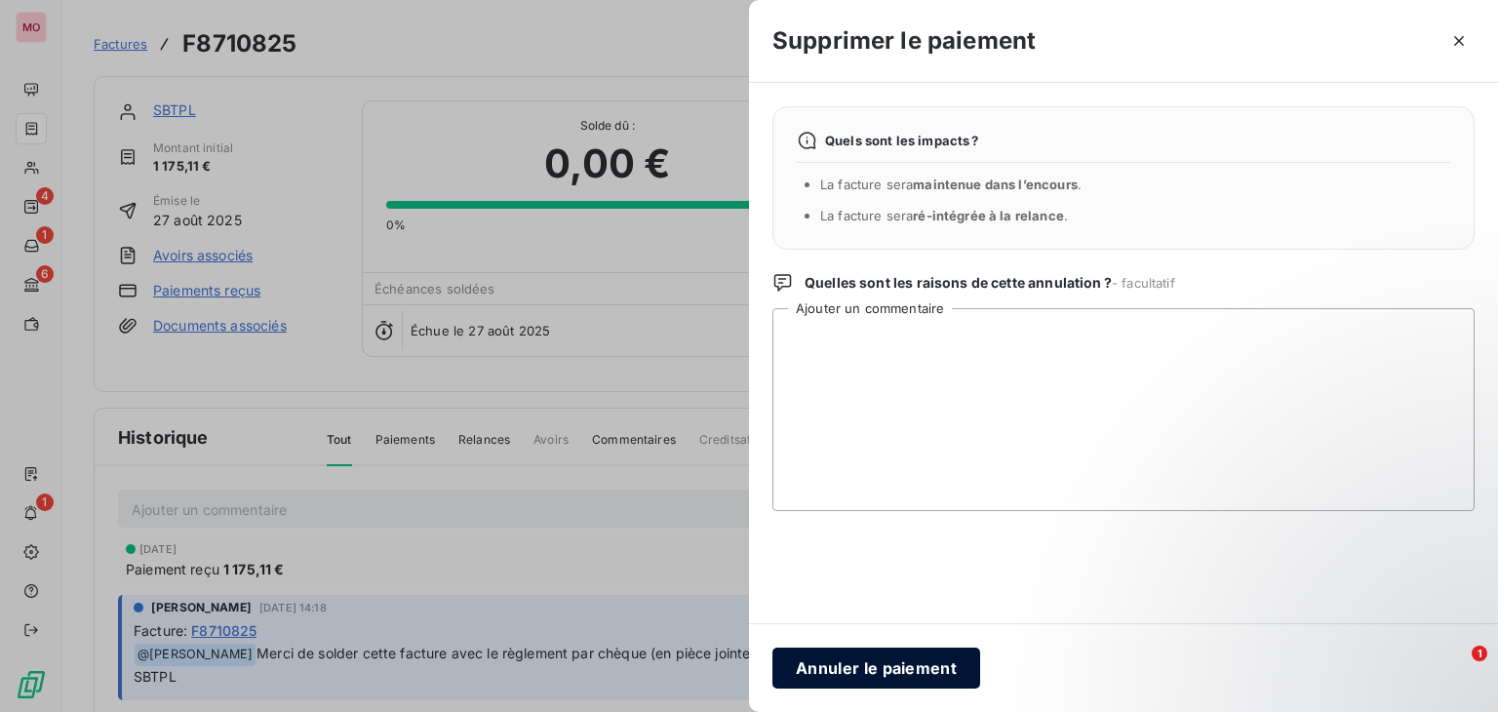
click at [863, 662] on button "Annuler le paiement" at bounding box center [876, 668] width 208 height 41
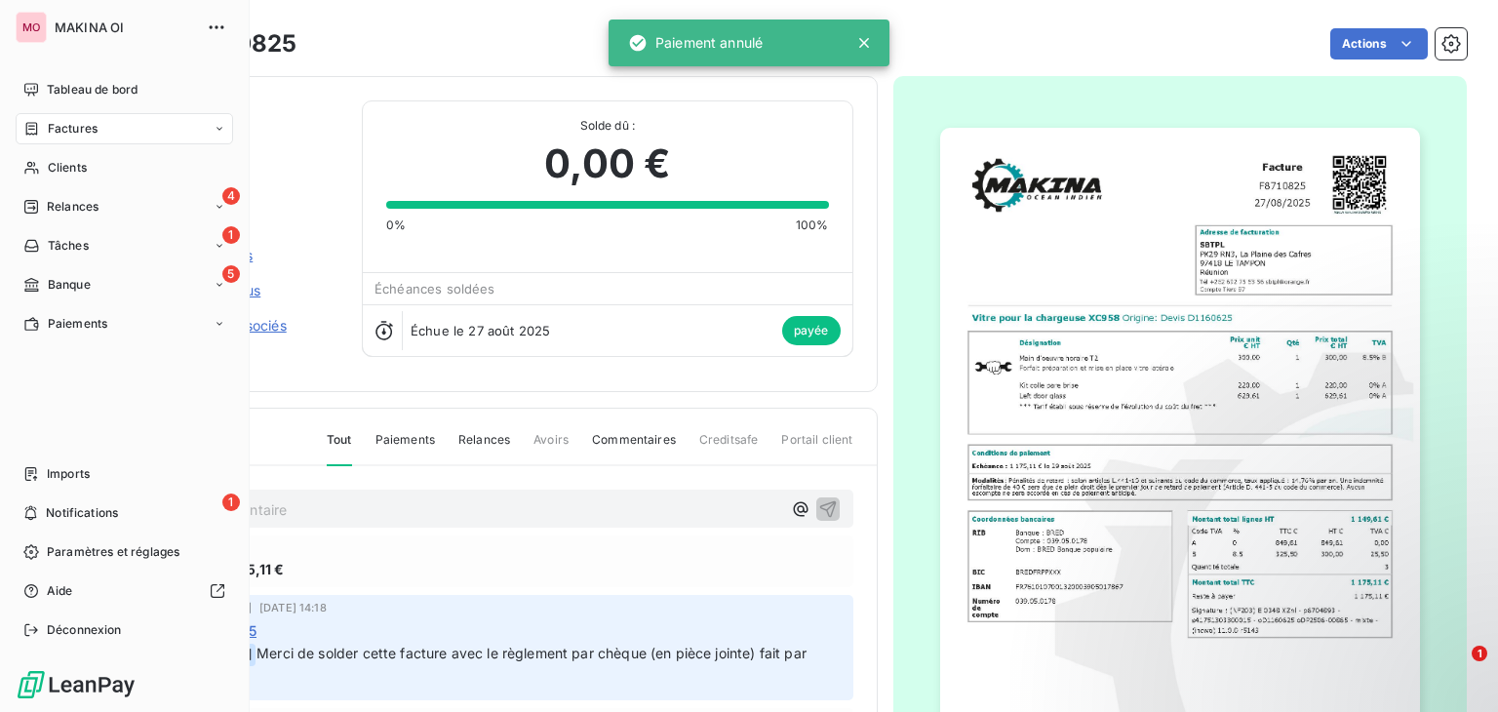
click at [90, 137] on span "Factures" at bounding box center [73, 129] width 50 height 18
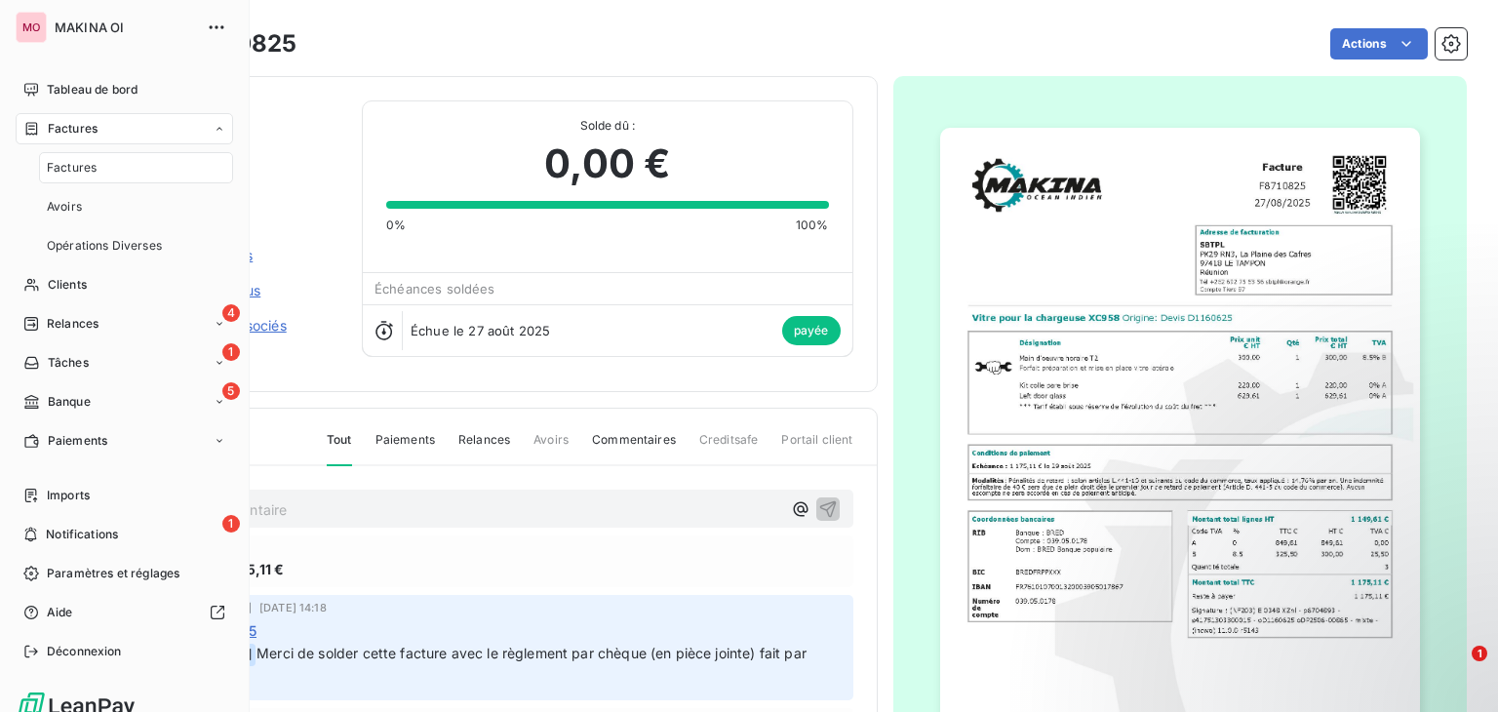
click at [101, 168] on div "Factures" at bounding box center [136, 167] width 194 height 31
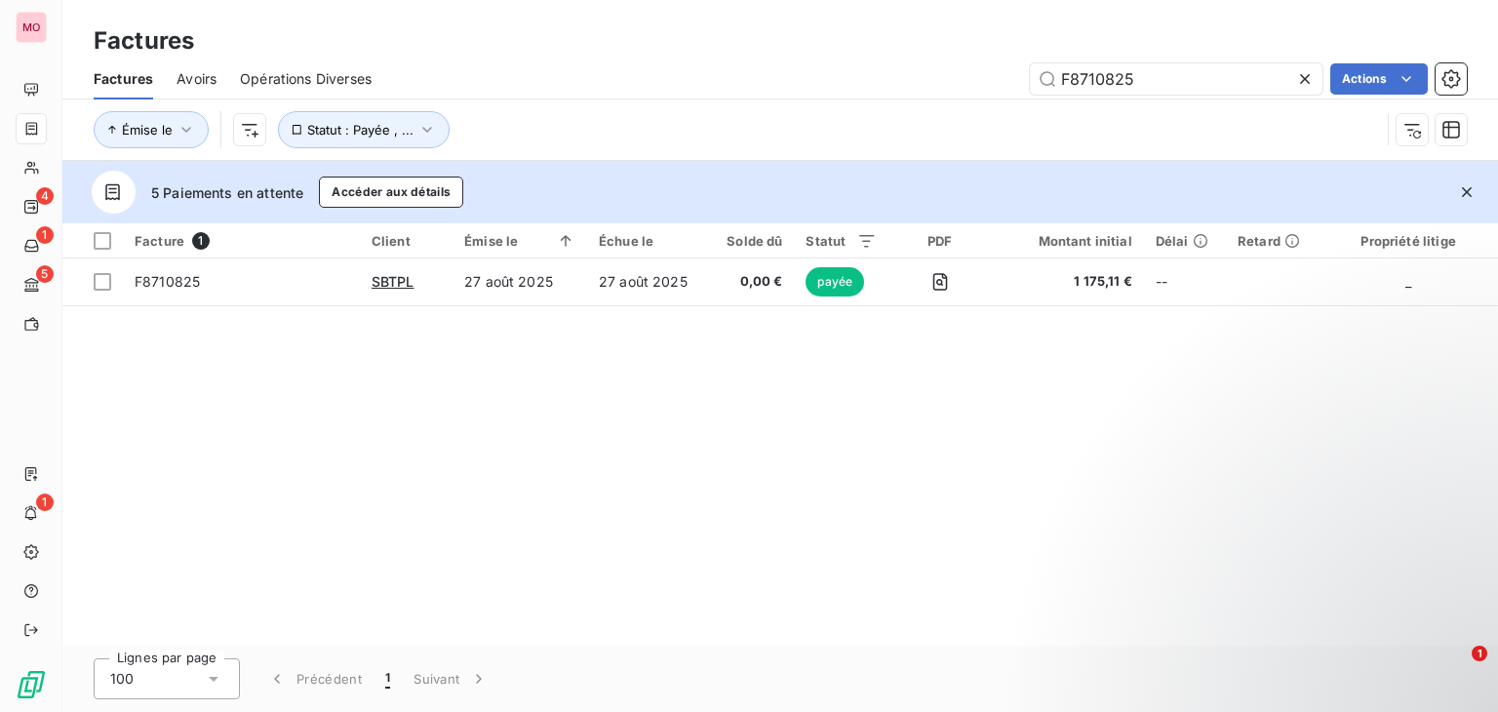
click at [1310, 77] on icon at bounding box center [1305, 79] width 20 height 20
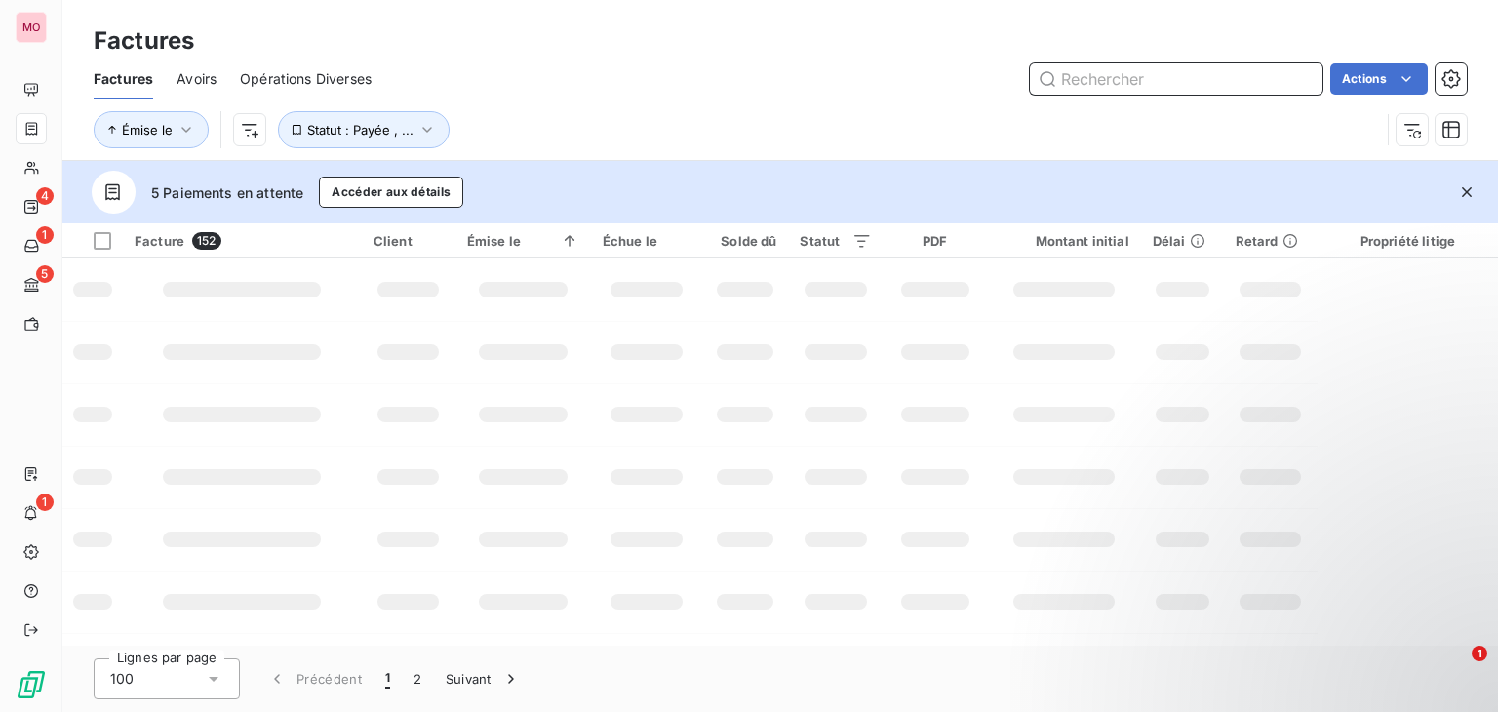
click at [1310, 77] on input "text" at bounding box center [1176, 78] width 293 height 31
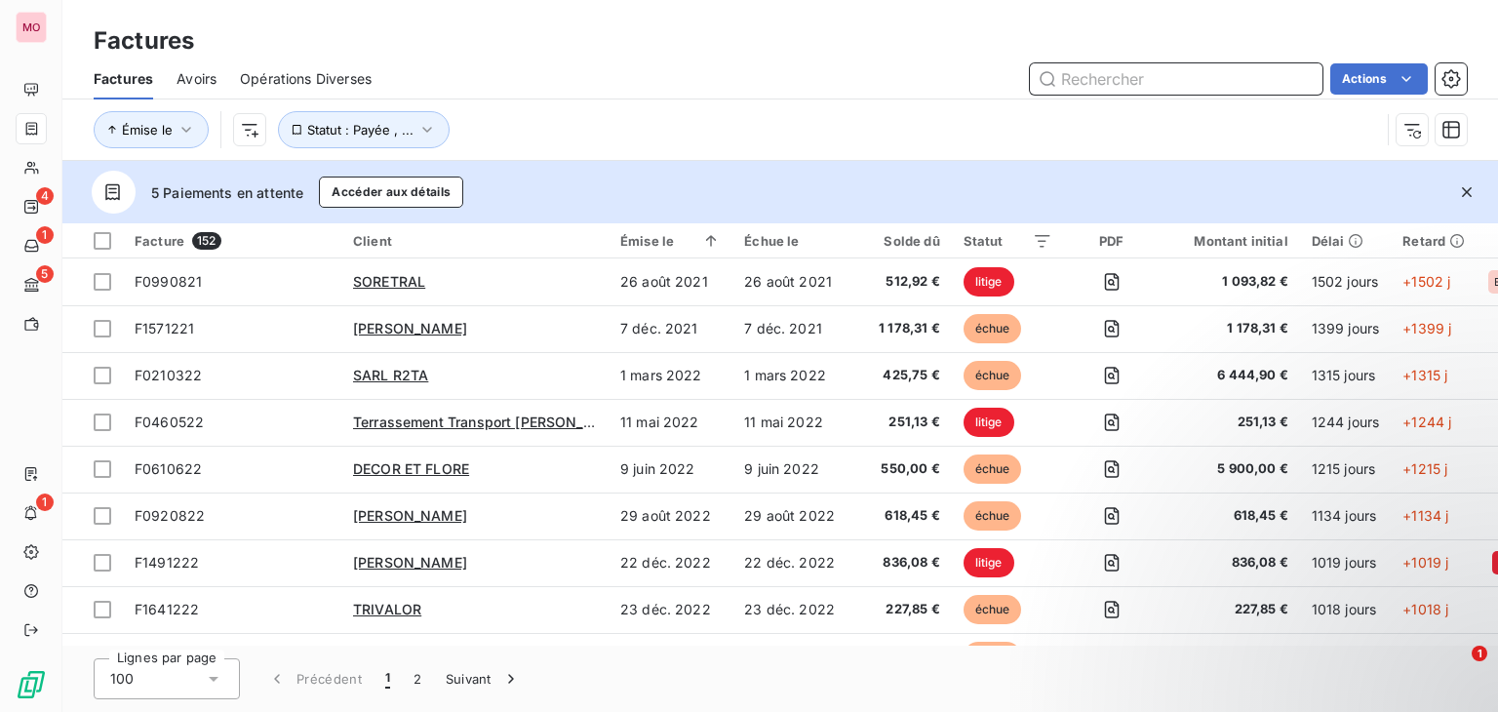
paste input "F8740925"
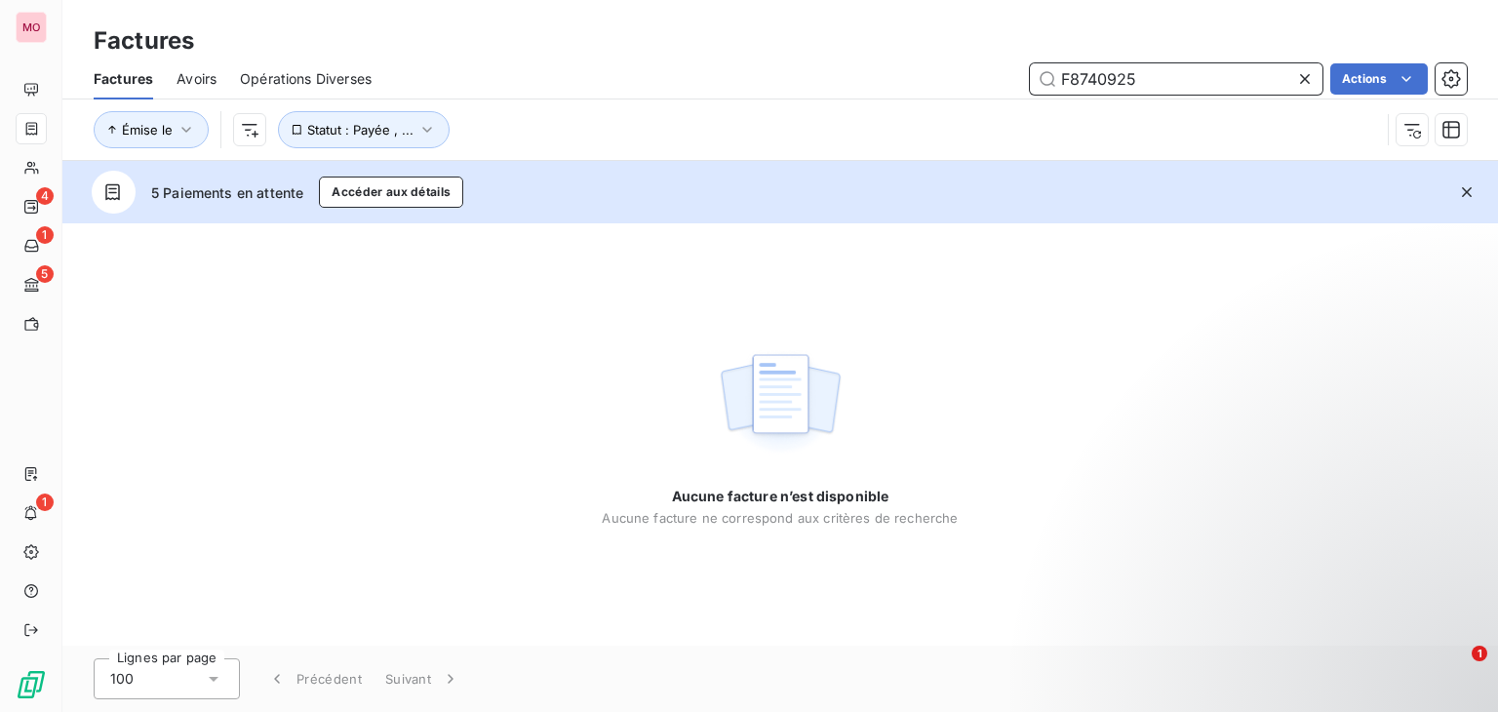
click at [1066, 74] on input "F8740925" at bounding box center [1176, 78] width 293 height 31
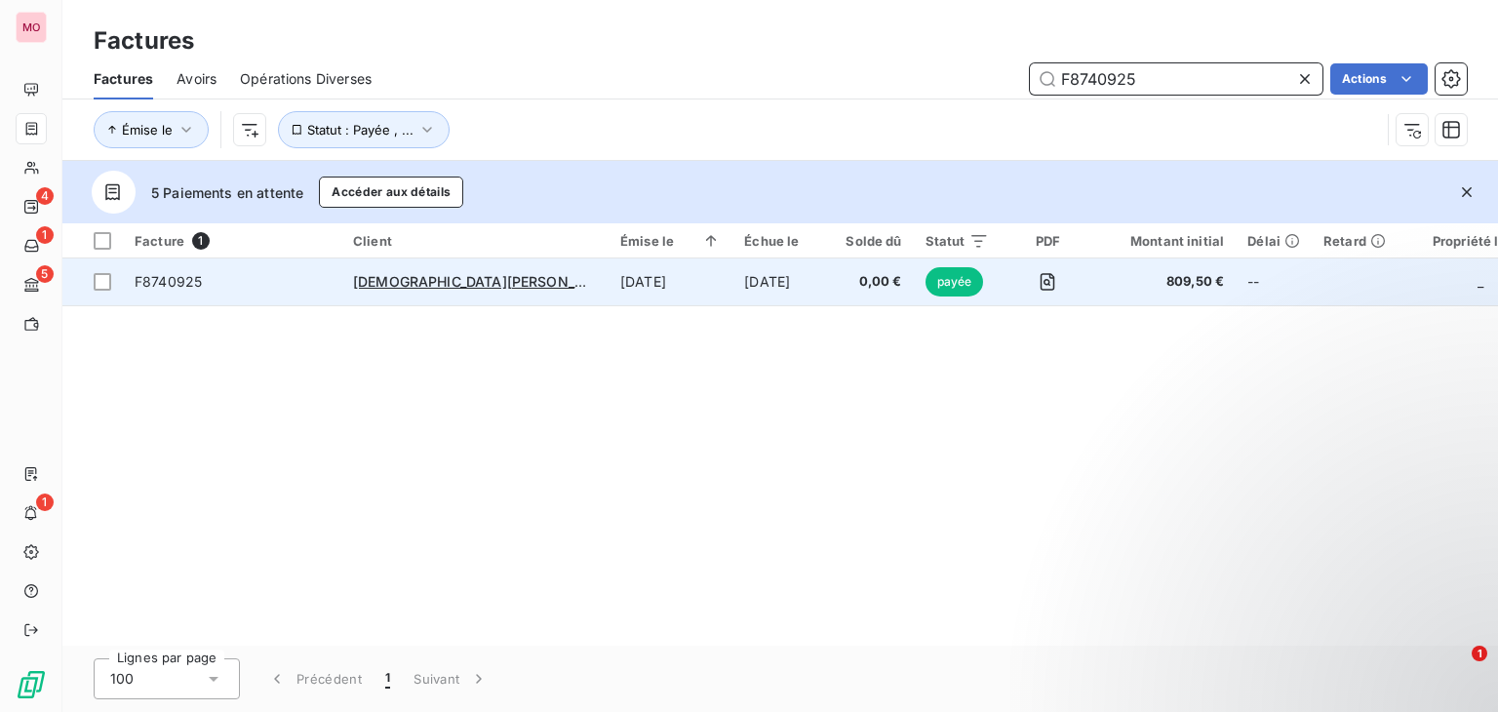
type input "F8740925"
click at [619, 270] on td "[DATE]" at bounding box center [671, 281] width 124 height 47
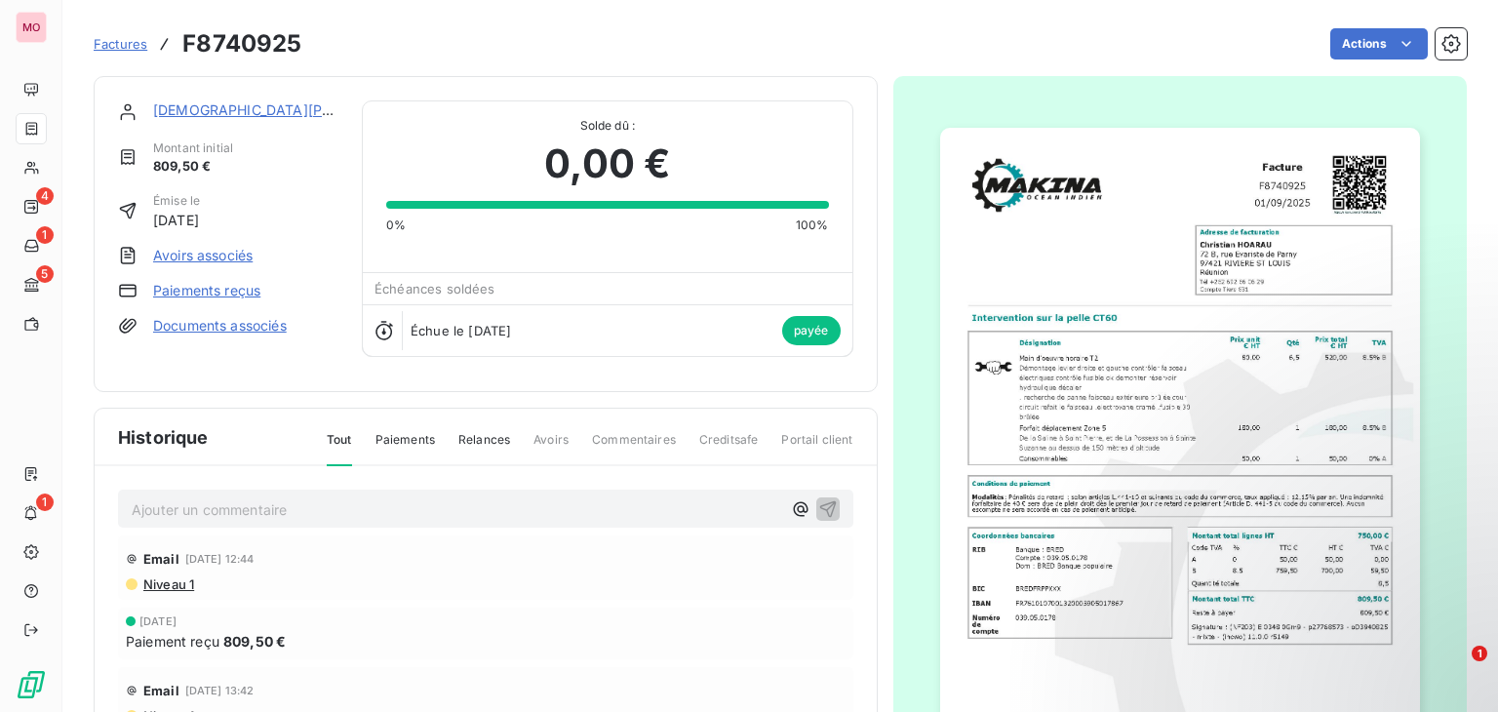
click at [235, 290] on link "Paiements reçus" at bounding box center [206, 291] width 107 height 20
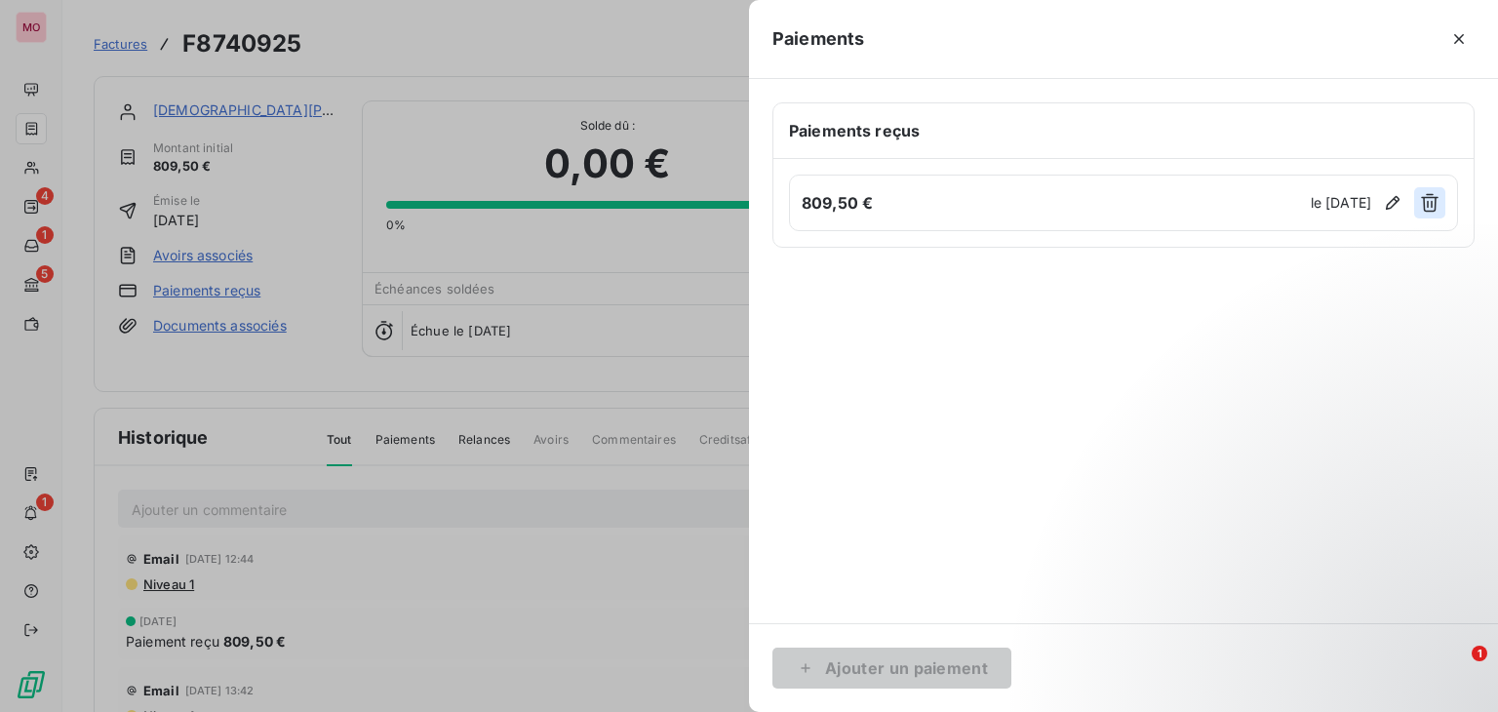
click at [1436, 203] on icon "button" at bounding box center [1430, 203] width 18 height 19
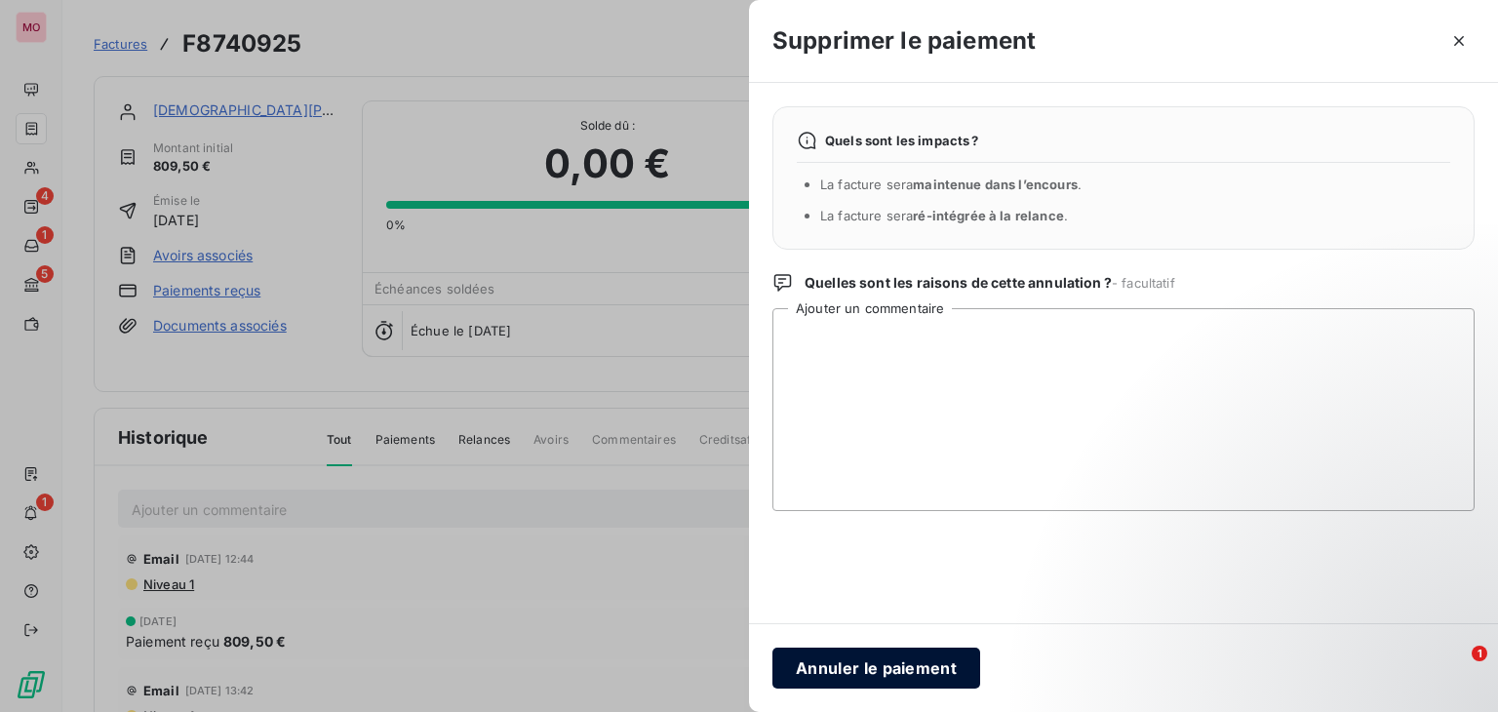
click at [852, 675] on button "Annuler le paiement" at bounding box center [876, 668] width 208 height 41
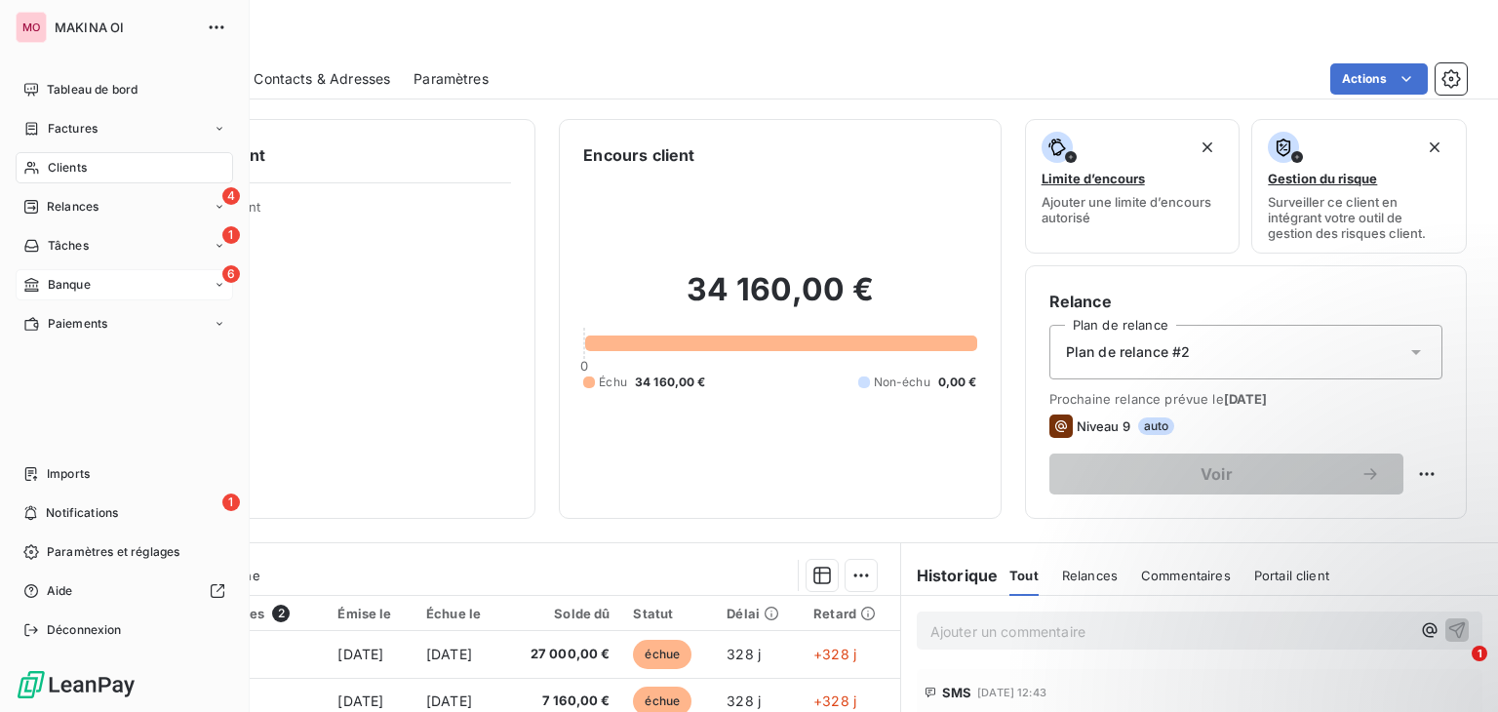
click at [138, 270] on div "6 Banque" at bounding box center [124, 284] width 217 height 31
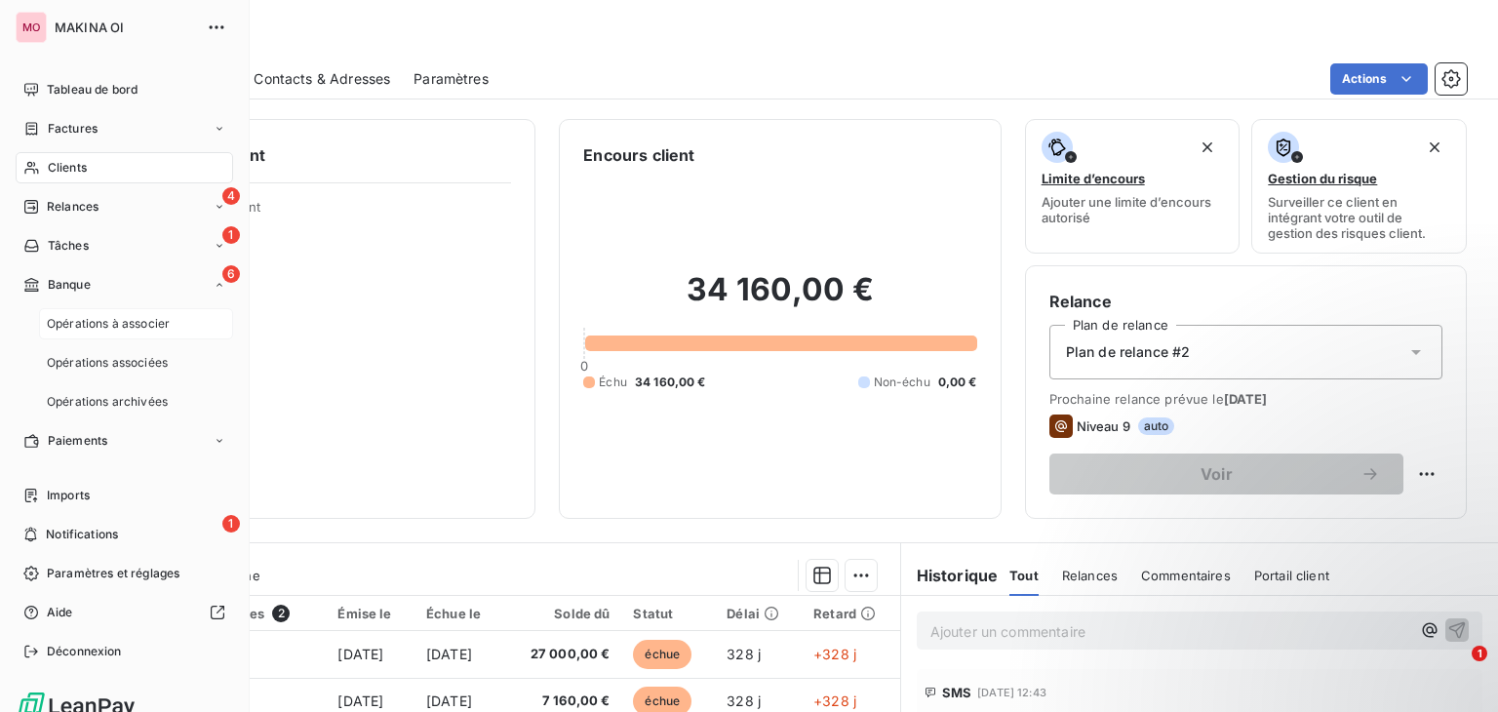
click at [170, 325] on span "Opérations à associer" at bounding box center [108, 324] width 123 height 18
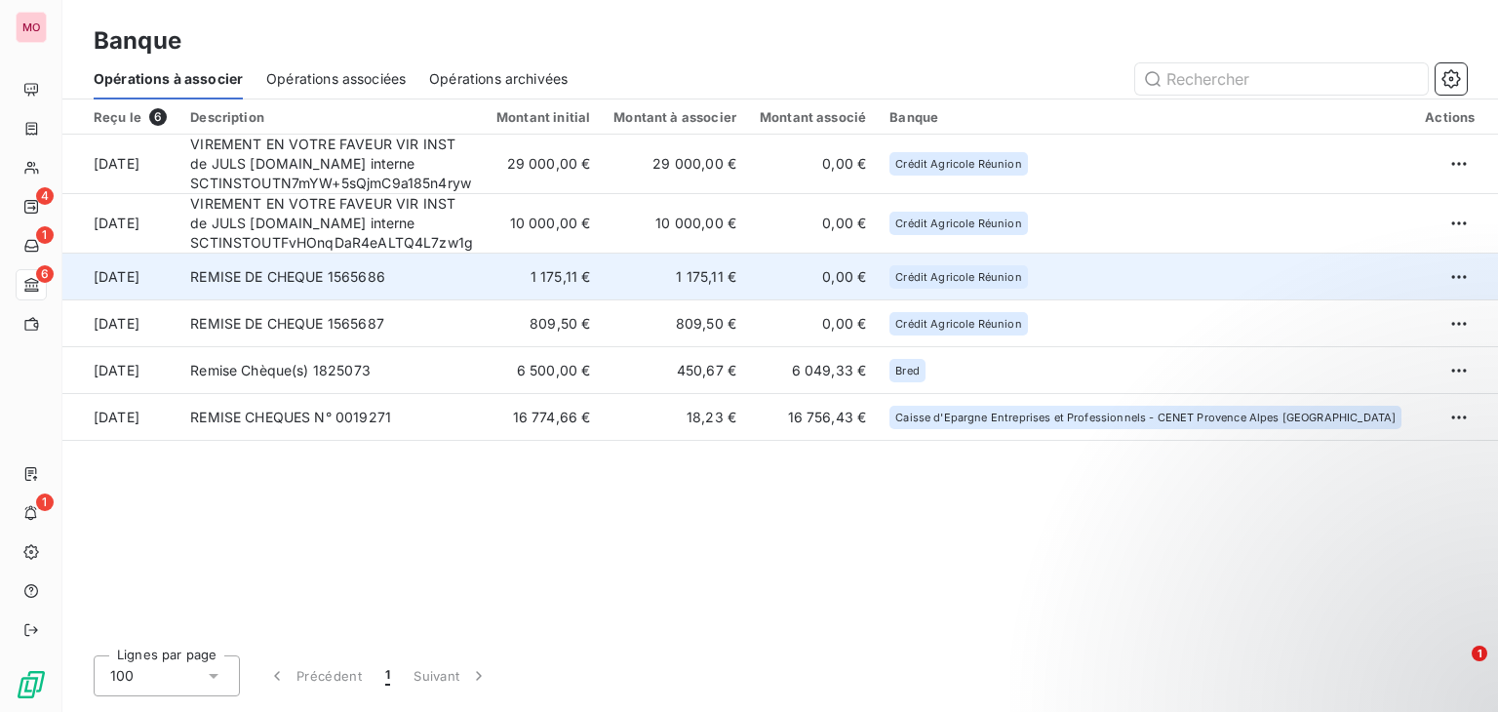
click at [485, 286] on td "REMISE DE CHEQUE 1565686" at bounding box center [331, 277] width 306 height 47
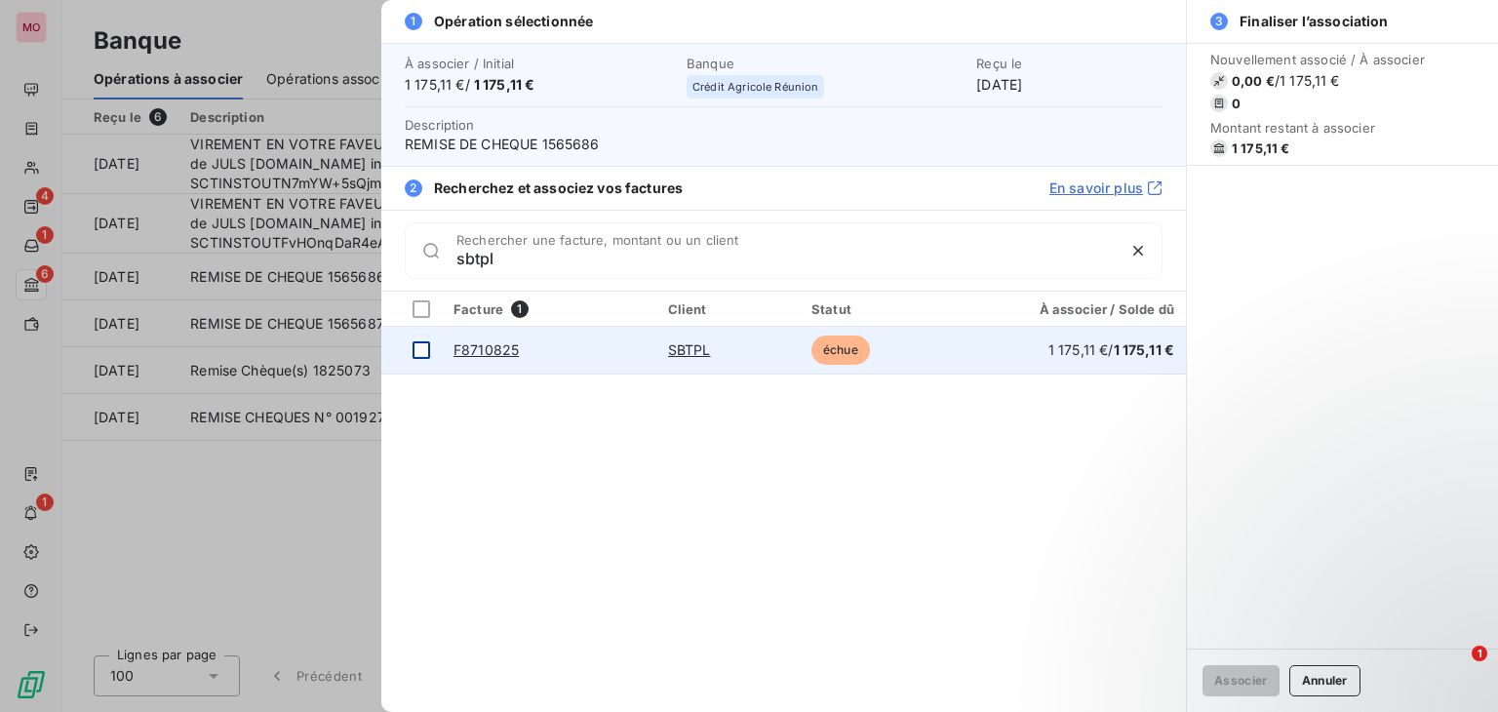
type input "sbtpl"
click at [421, 350] on div at bounding box center [422, 350] width 18 height 18
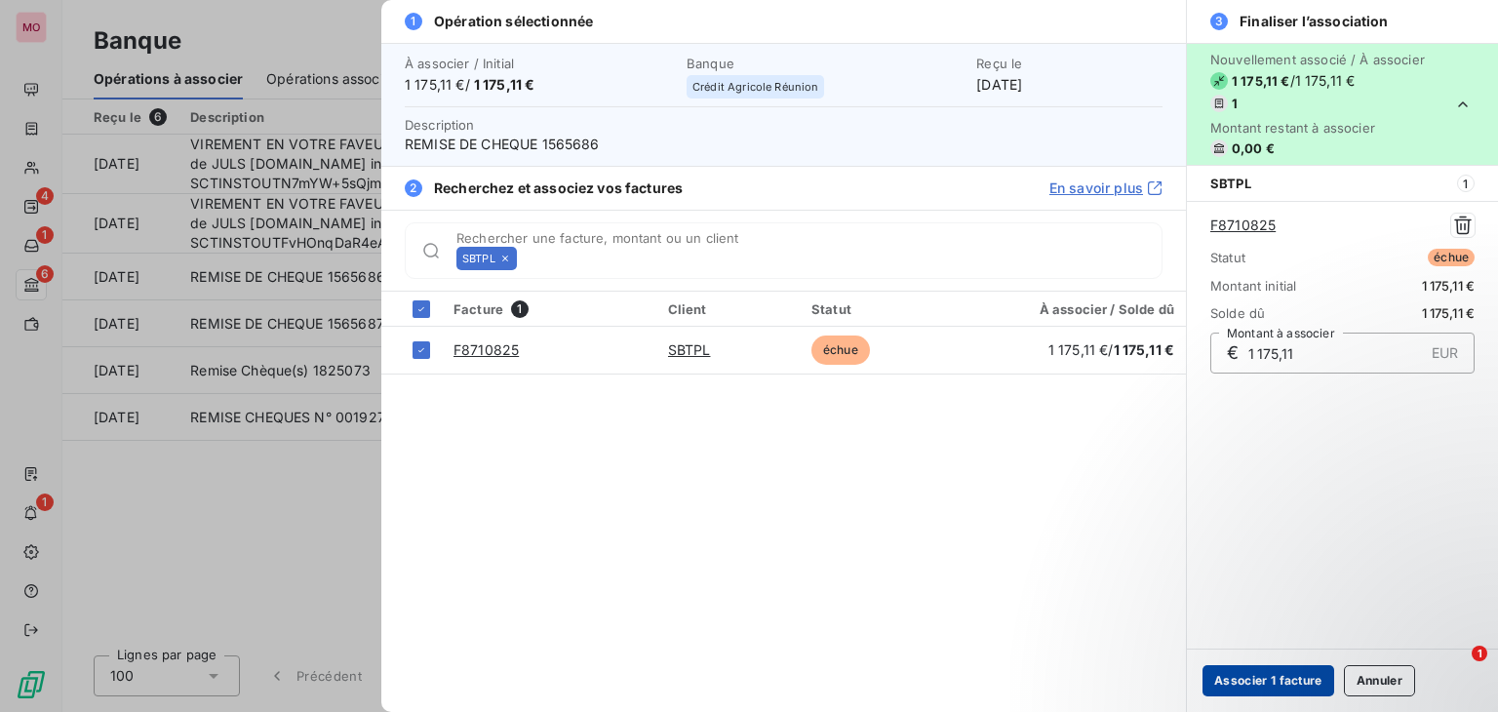
click at [1248, 673] on button "Associer 1 facture" at bounding box center [1269, 680] width 132 height 31
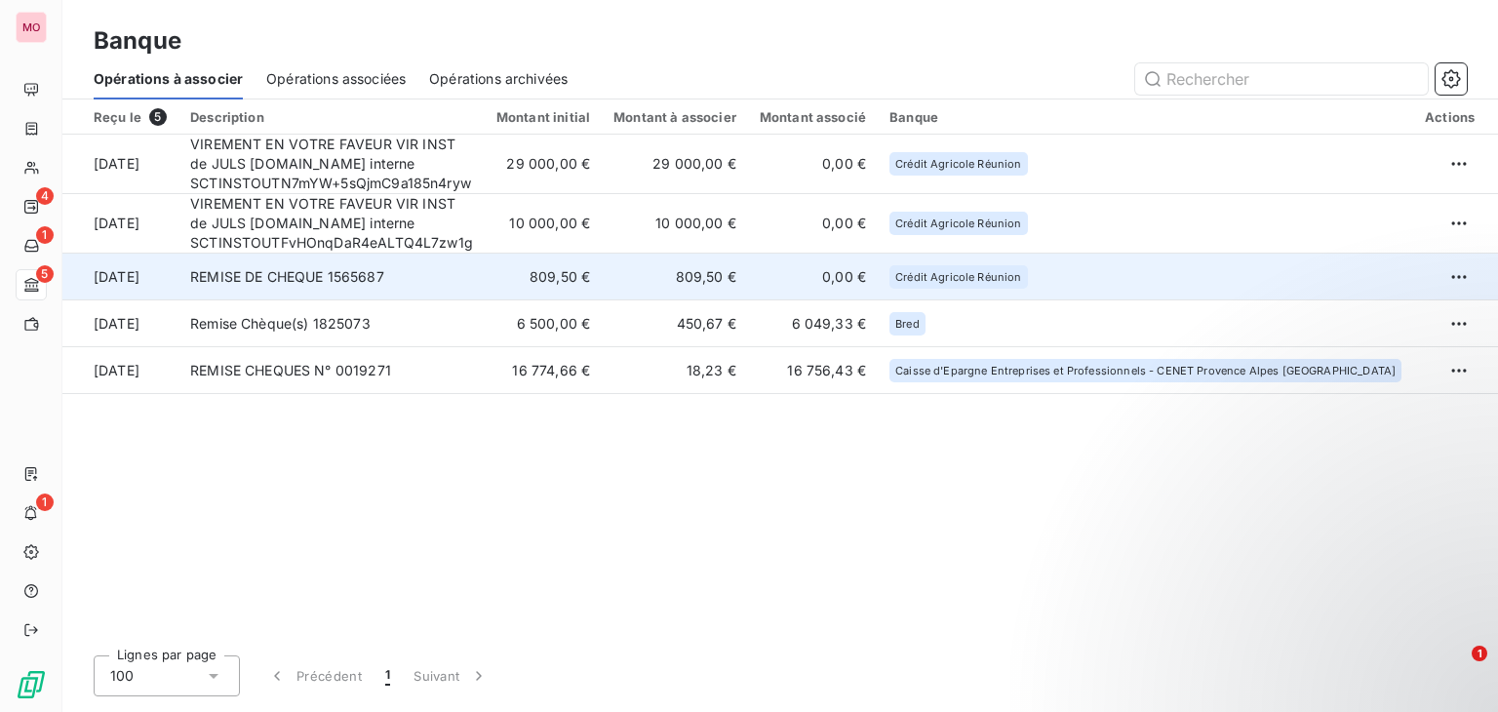
click at [485, 285] on td "REMISE DE CHEQUE 1565687" at bounding box center [331, 277] width 306 height 47
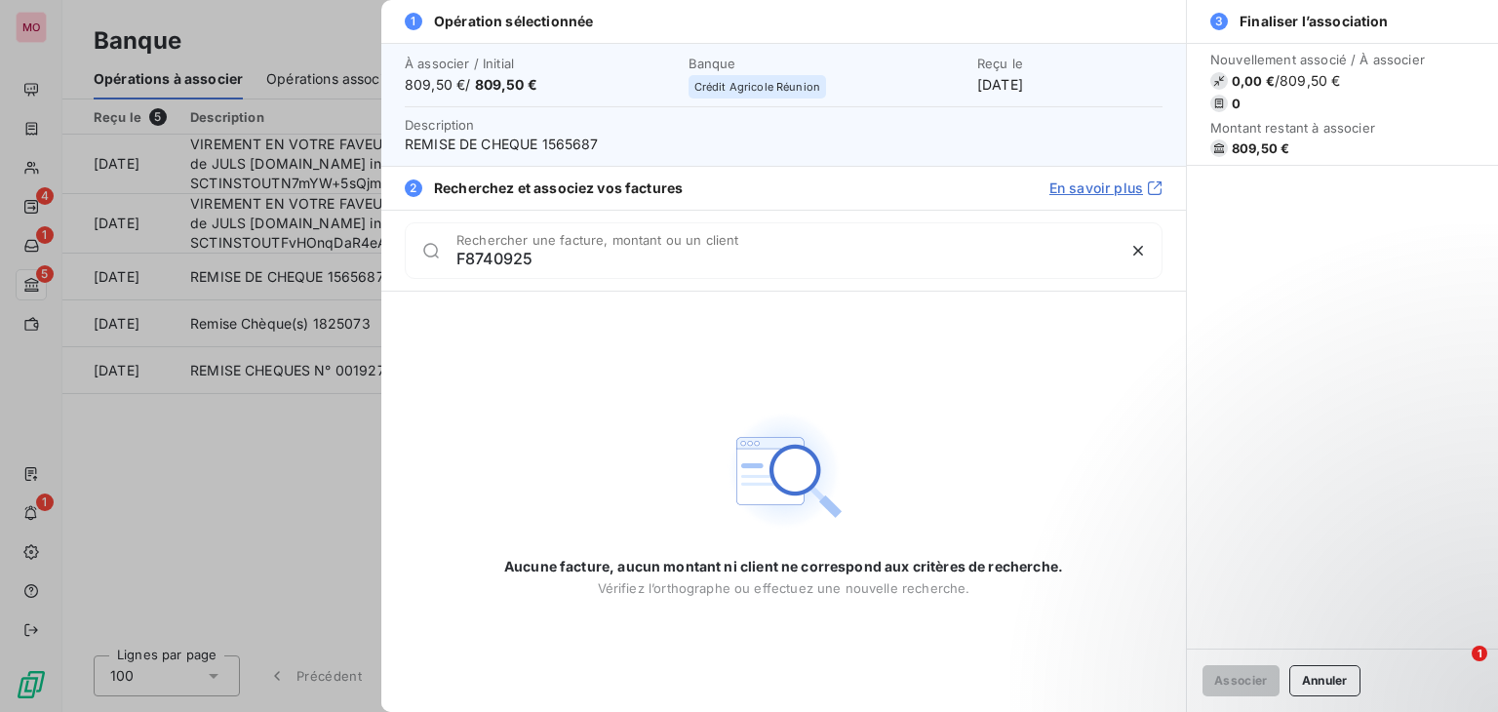
click at [463, 256] on input "F8740925" at bounding box center [785, 259] width 658 height 20
type input "F8740925"
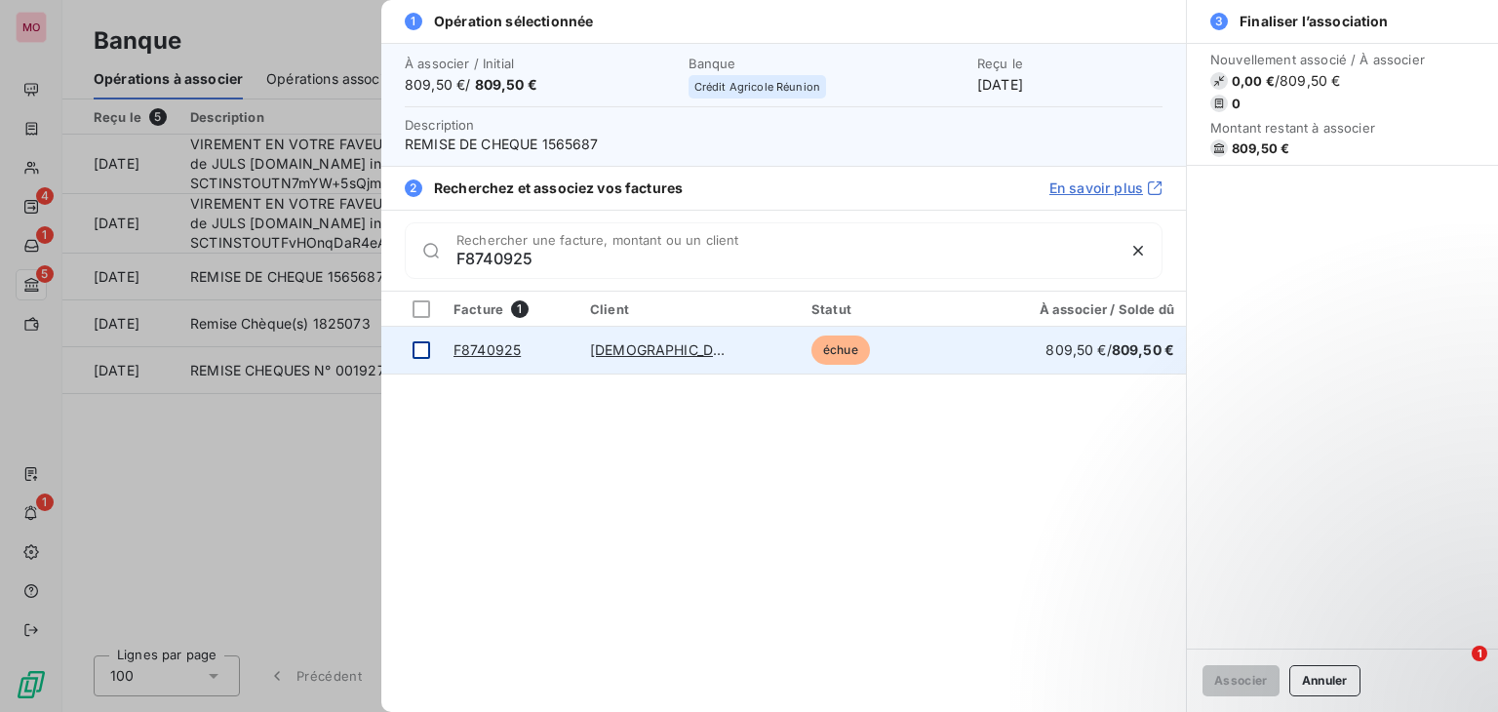
click at [418, 344] on div at bounding box center [422, 350] width 18 height 18
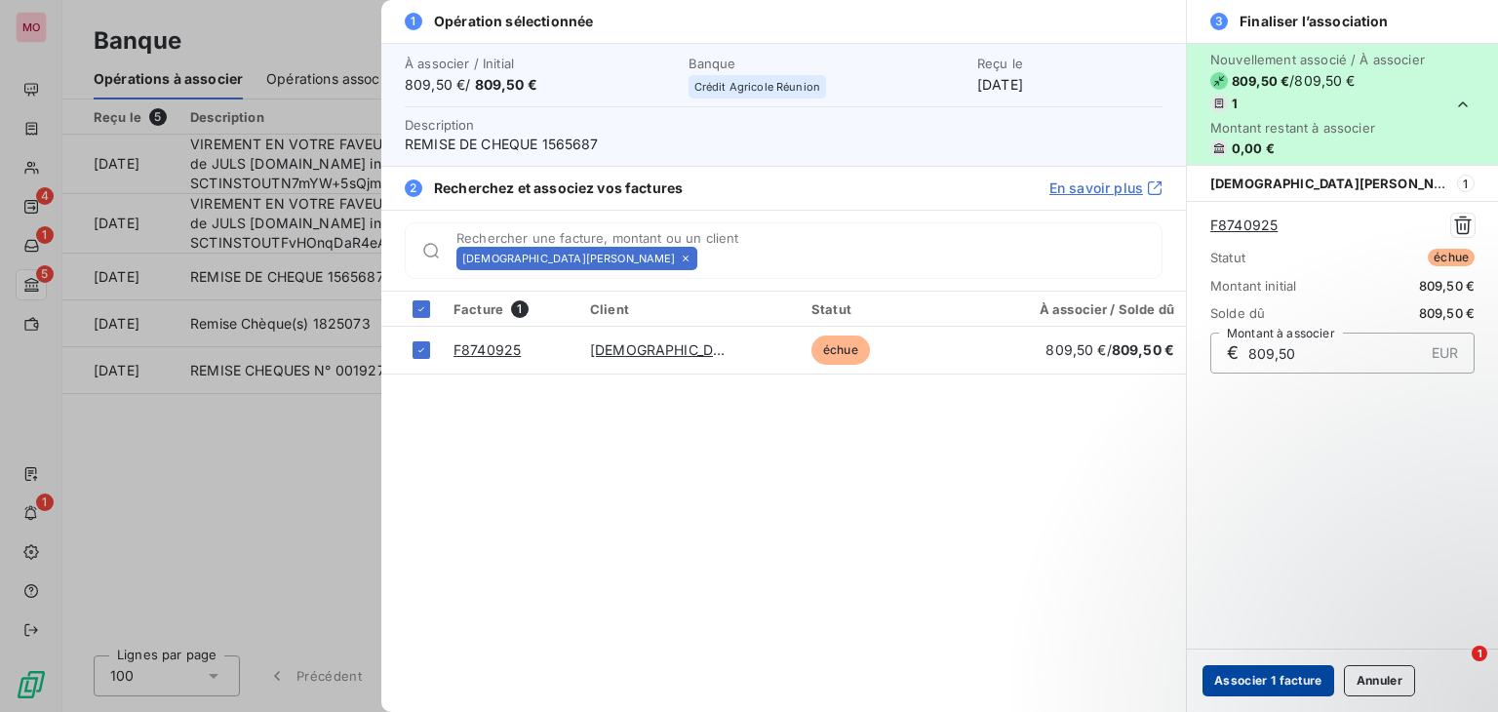
click at [1260, 690] on button "Associer 1 facture" at bounding box center [1269, 680] width 132 height 31
